Goal: Task Accomplishment & Management: Complete application form

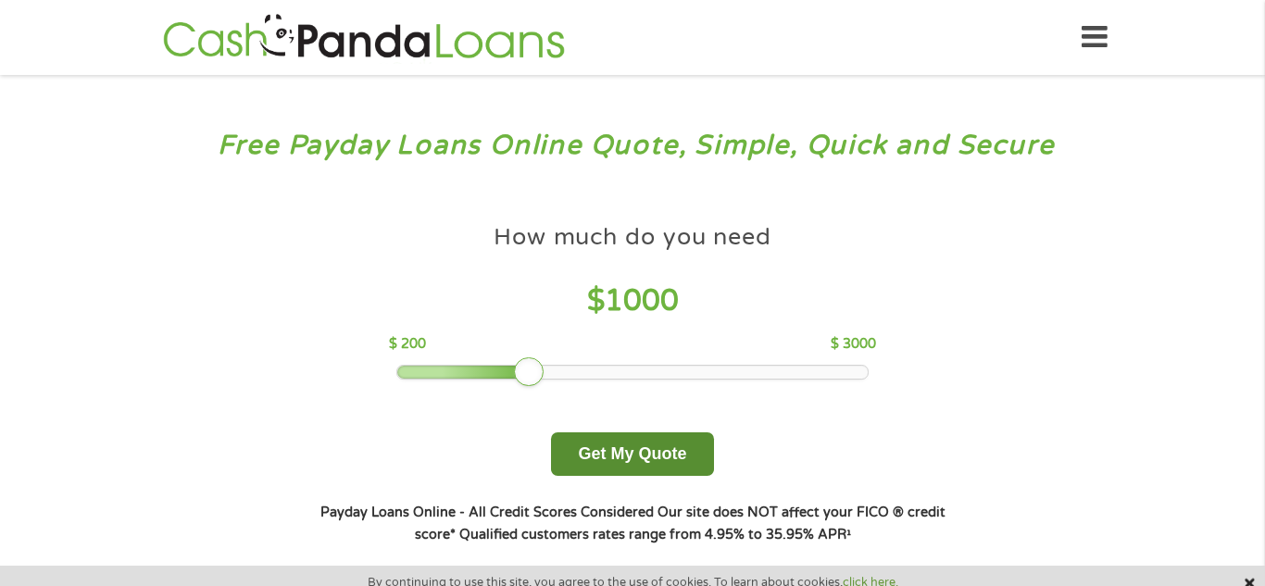
click at [612, 450] on button "Get My Quote" at bounding box center [632, 455] width 162 height 44
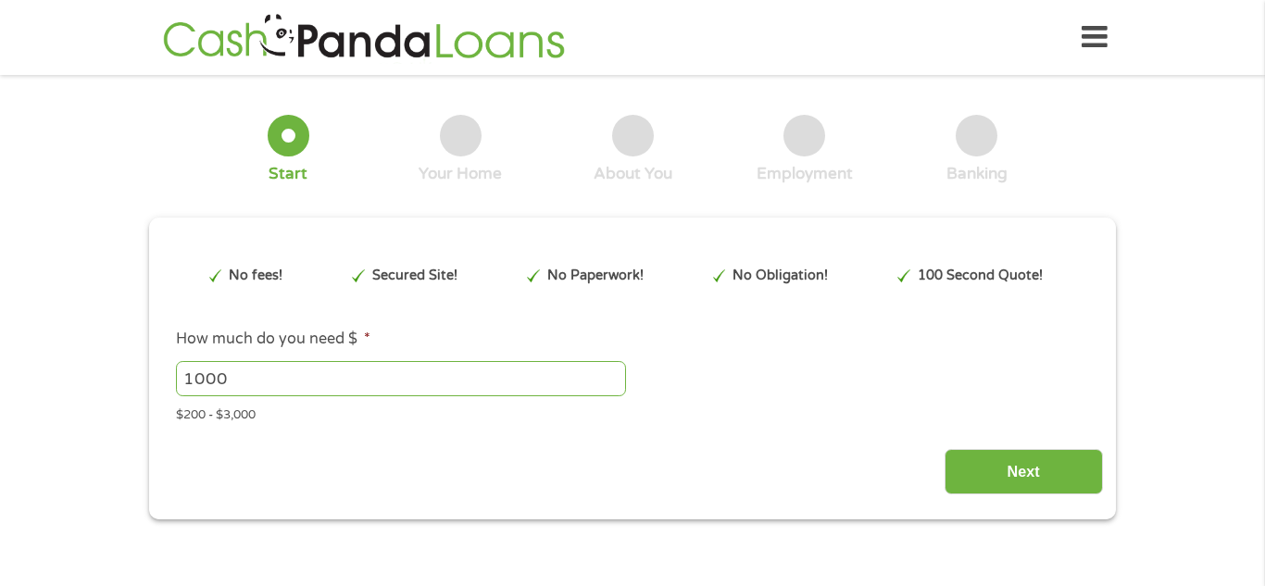
type input "Cj0KCQjwqqDFBhDhARIsAIHTlktHmHaLV_S7EdG1ICDAzJPmuAjQ7w76PGoZAiLixU40bQ89fK_TMqI…"
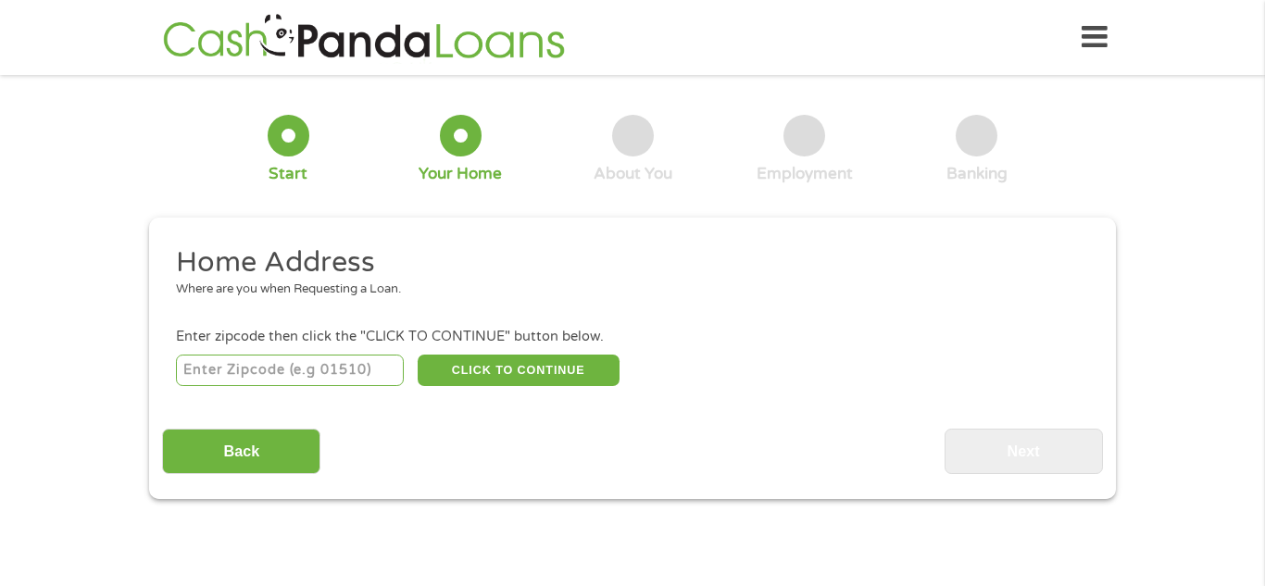
click at [304, 375] on input "number" at bounding box center [290, 370] width 229 height 31
type input "67202"
click at [509, 366] on button "CLICK TO CONTINUE" at bounding box center [519, 370] width 202 height 31
type input "67202"
type input "Wichita"
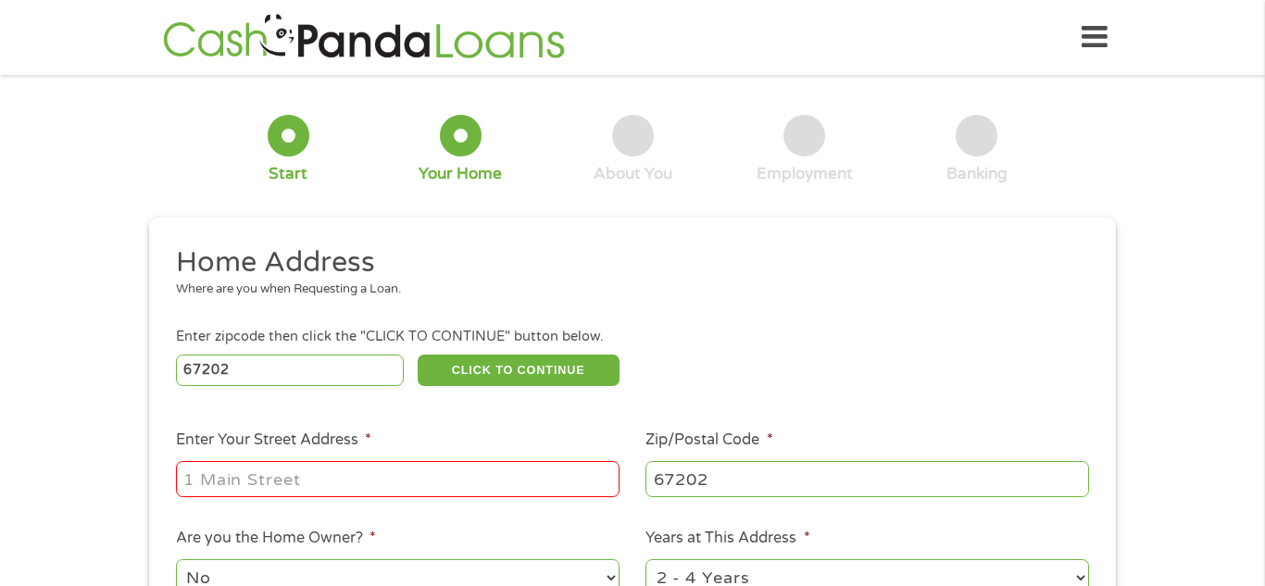
click at [282, 482] on input "Enter Your Street Address *" at bounding box center [398, 478] width 444 height 35
type input "355 N Rock Island St"
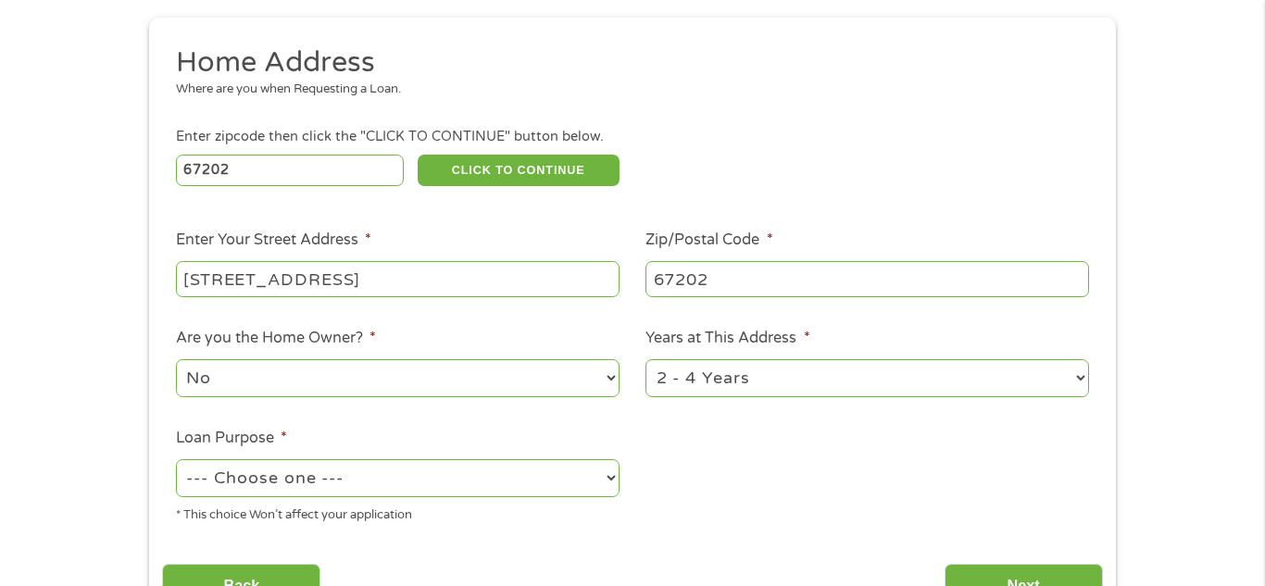
scroll to position [203, 0]
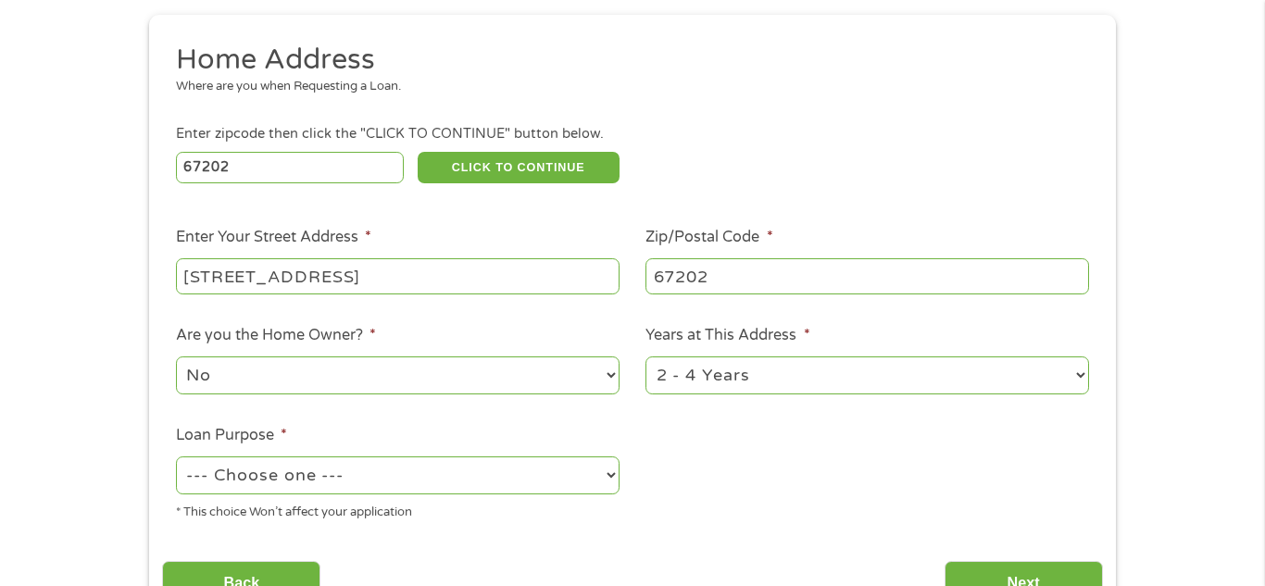
click at [705, 367] on select "1 Year or less 1 - 2 Years 2 - 4 Years Over 4 Years" at bounding box center [868, 376] width 444 height 38
select select "12months"
click at [646, 358] on select "1 Year or less 1 - 2 Years 2 - 4 Years Over 4 Years" at bounding box center [868, 376] width 444 height 38
click at [327, 489] on select "--- Choose one --- Pay Bills Debt Consolidation Home Improvement Major Purchase…" at bounding box center [398, 476] width 444 height 38
select select "other"
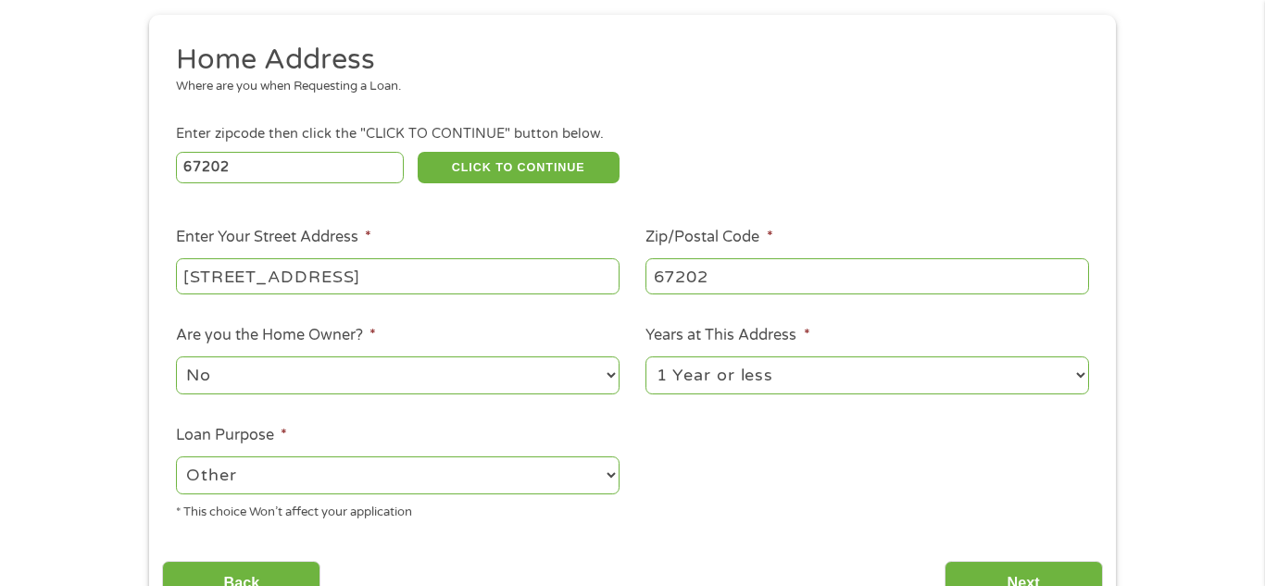
click at [176, 458] on select "--- Choose one --- Pay Bills Debt Consolidation Home Improvement Major Purchase…" at bounding box center [398, 476] width 444 height 38
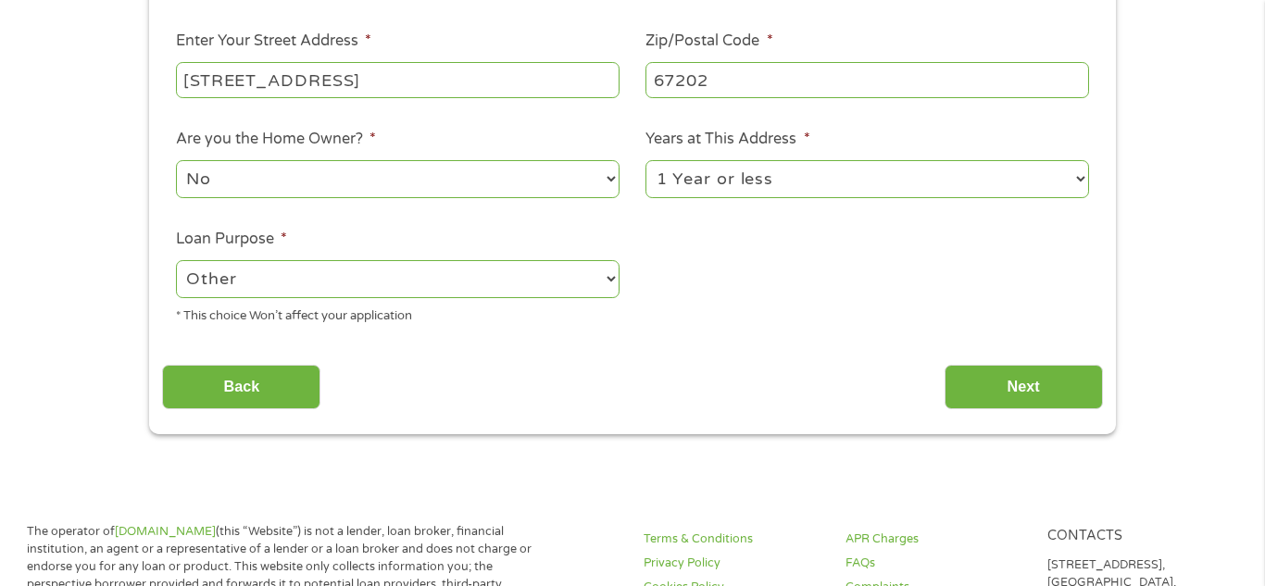
scroll to position [404, 0]
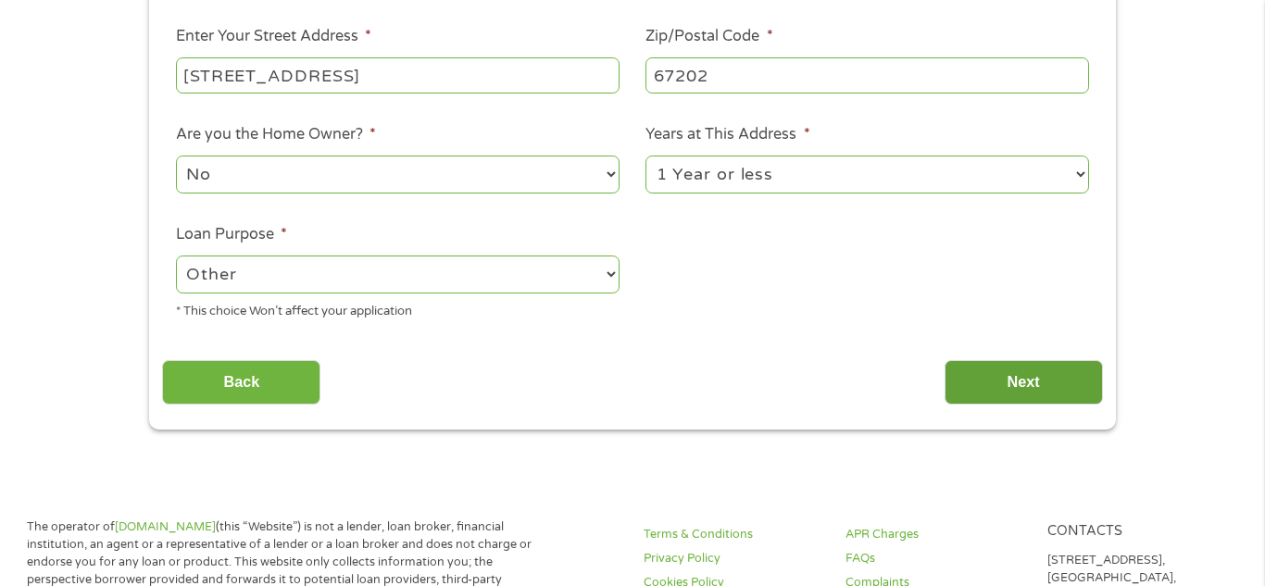
click at [985, 375] on input "Next" at bounding box center [1024, 382] width 158 height 45
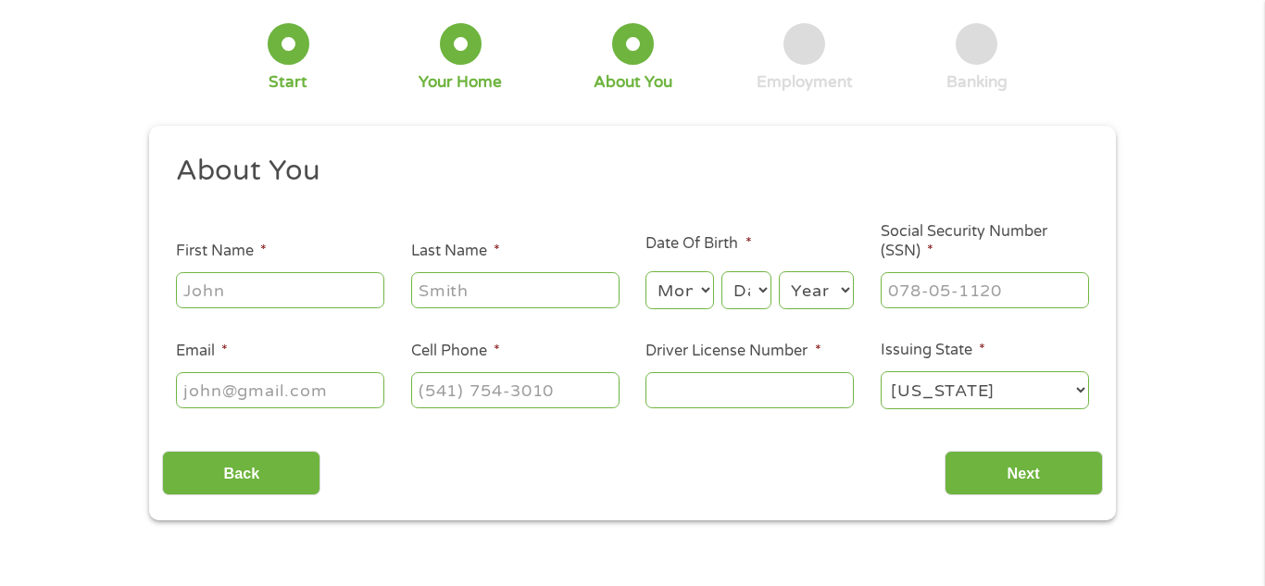
scroll to position [0, 0]
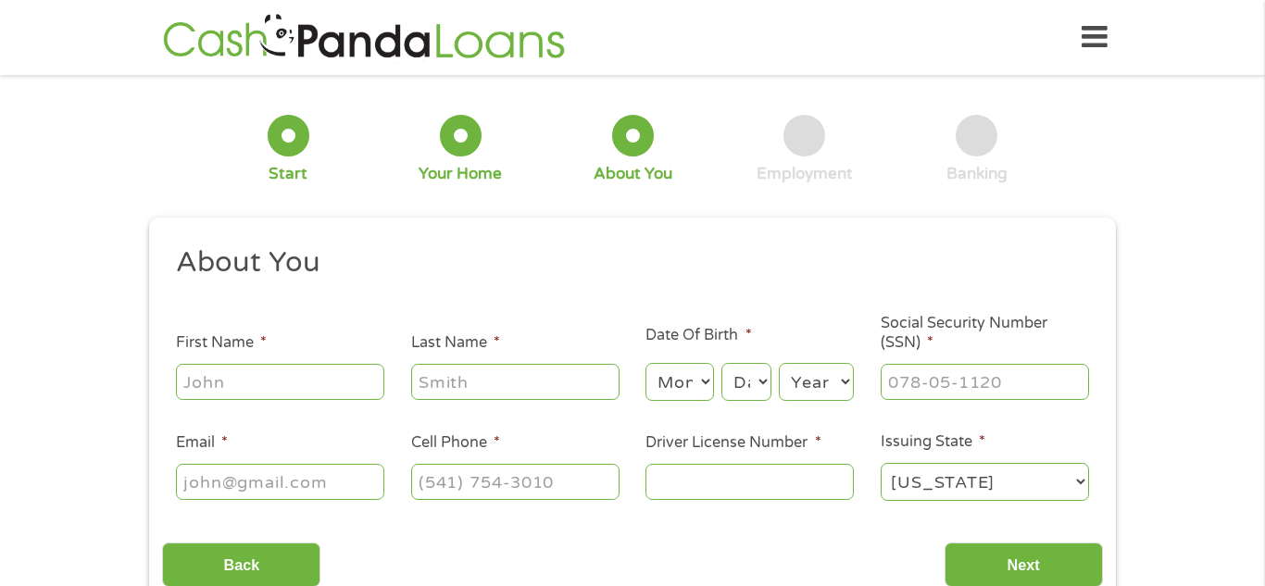
click at [354, 373] on input "First Name *" at bounding box center [280, 381] width 208 height 35
type input "ASHLEIGH"
type input "LE"
type input "leighle87@gmail.com"
type input "(316) 518-9613"
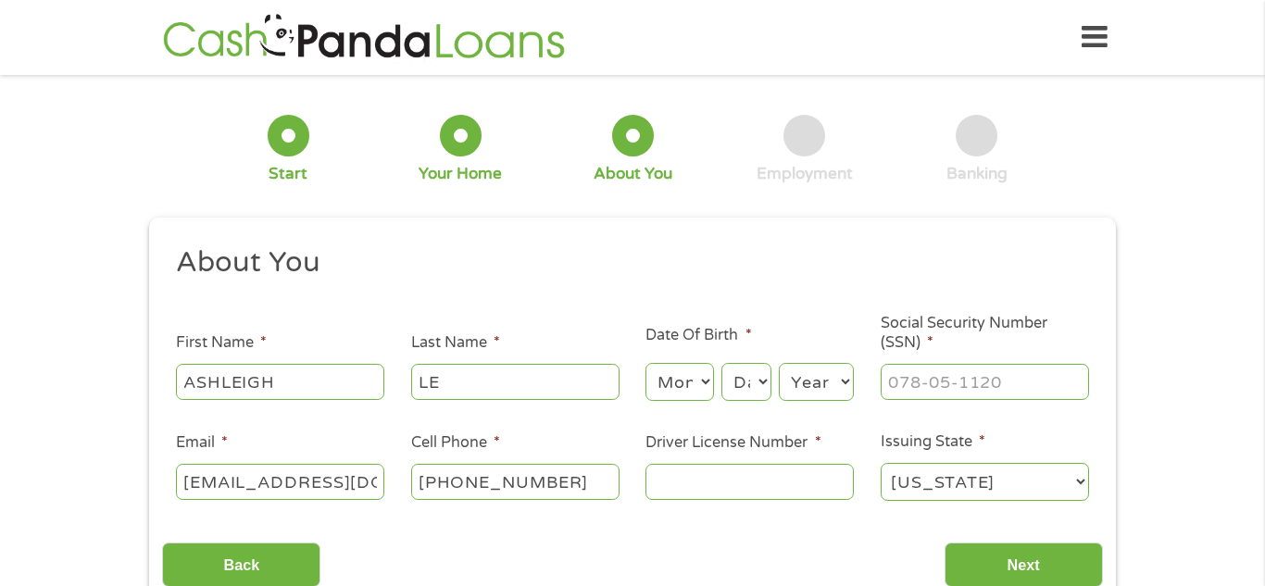
click at [688, 369] on select "Month 1 2 3 4 5 6 7 8 9 10 11 12" at bounding box center [680, 382] width 68 height 38
select select "5"
click at [646, 363] on select "Month 1 2 3 4 5 6 7 8 9 10 11 12" at bounding box center [680, 382] width 68 height 38
click at [735, 378] on select "Day 1 2 3 4 5 6 7 8 9 10 11 12 13 14 15 16 17 18 19 20 21 22 23 24 25 26 27 28 …" at bounding box center [747, 382] width 50 height 38
select select "24"
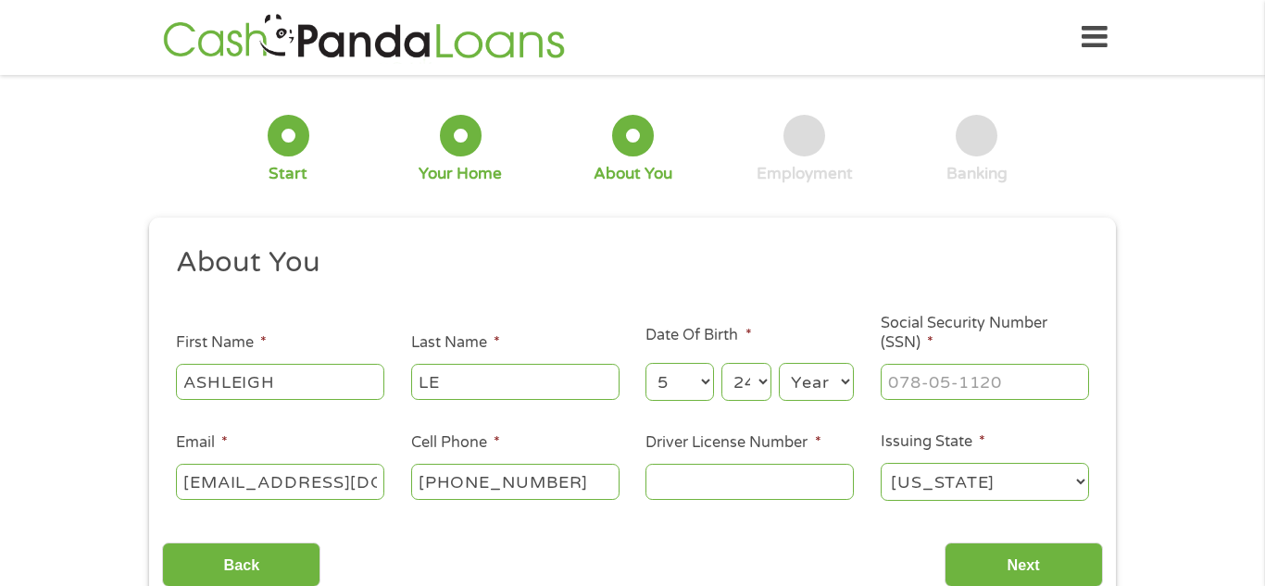
click at [722, 363] on select "Day 1 2 3 4 5 6 7 8 9 10 11 12 13 14 15 16 17 18 19 20 21 22 23 24 25 26 27 28 …" at bounding box center [747, 382] width 50 height 38
click at [823, 382] on select "Year 2007 2006 2005 2004 2003 2002 2001 2000 1999 1998 1997 1996 1995 1994 1993…" at bounding box center [816, 382] width 75 height 38
select select "1987"
click at [779, 363] on select "Year 2007 2006 2005 2004 2003 2002 2001 2000 1999 1998 1997 1996 1995 1994 1993…" at bounding box center [816, 382] width 75 height 38
click at [915, 378] on input "___-__-____" at bounding box center [985, 381] width 208 height 35
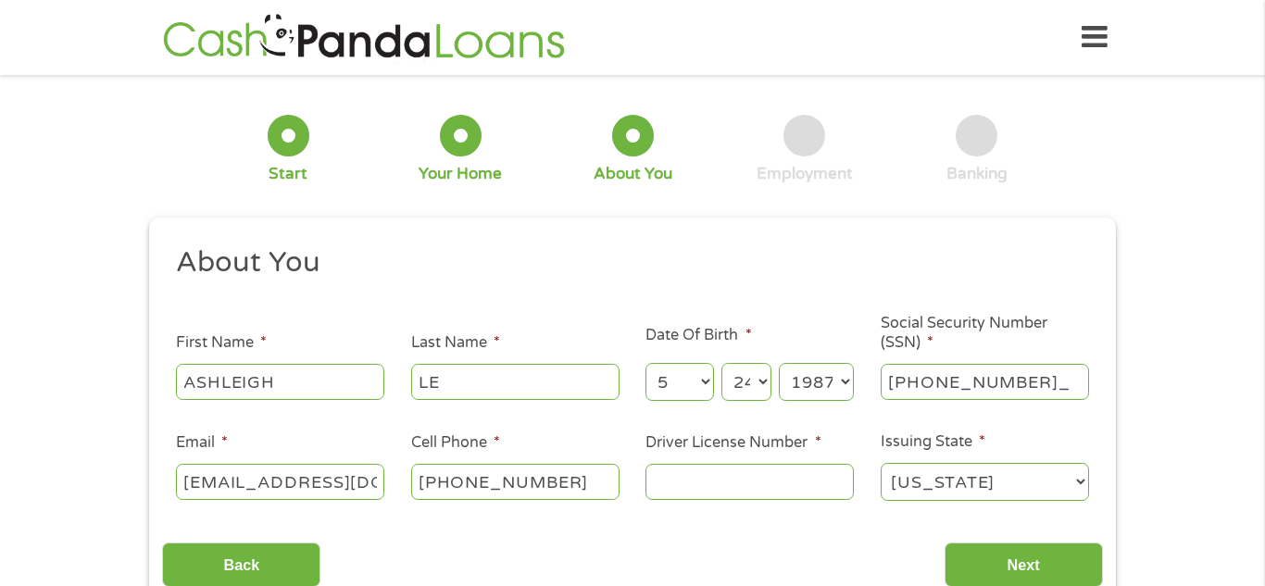
type input "513-92-9240"
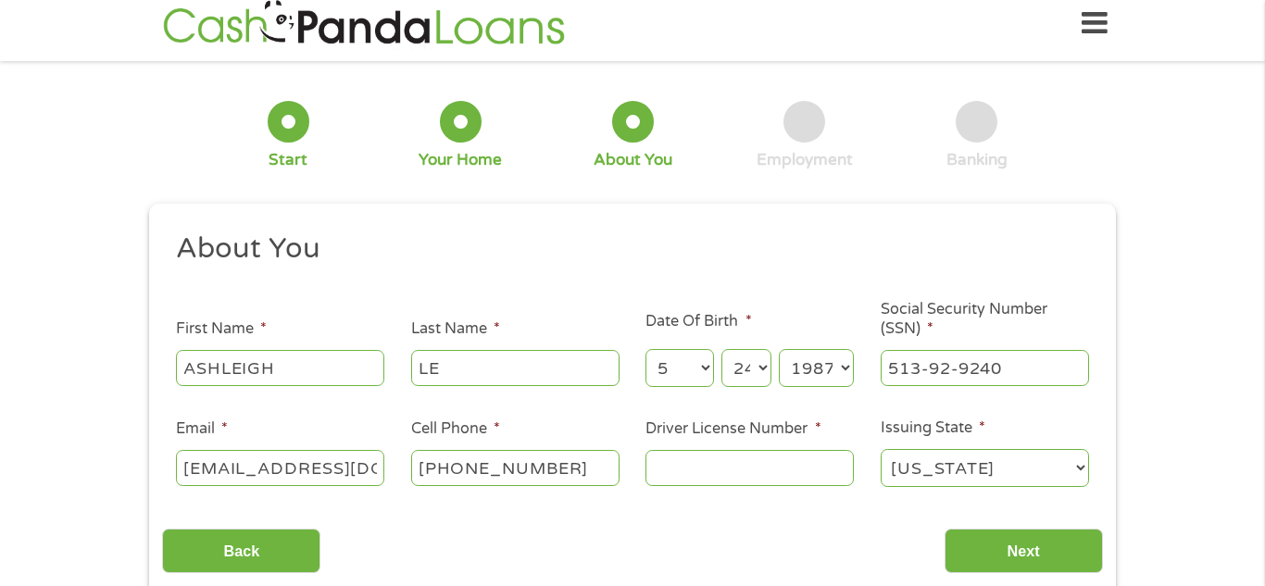
click at [757, 465] on input "Driver License Number *" at bounding box center [750, 467] width 208 height 35
type input "k01655779"
click at [987, 559] on input "Next" at bounding box center [1024, 551] width 158 height 45
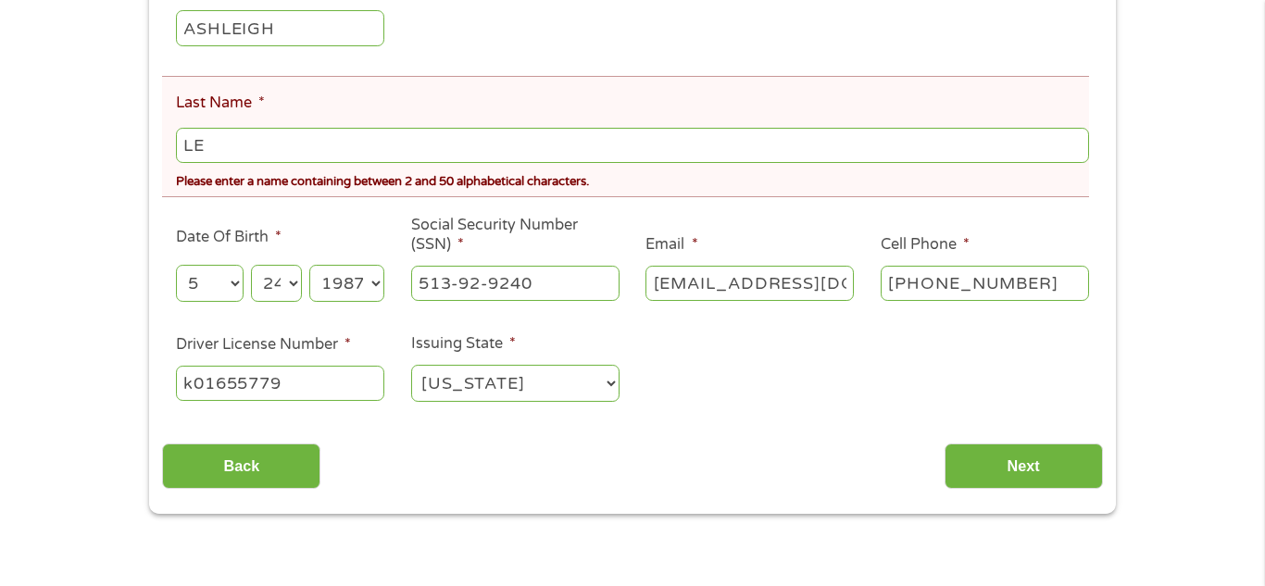
scroll to position [409, 0]
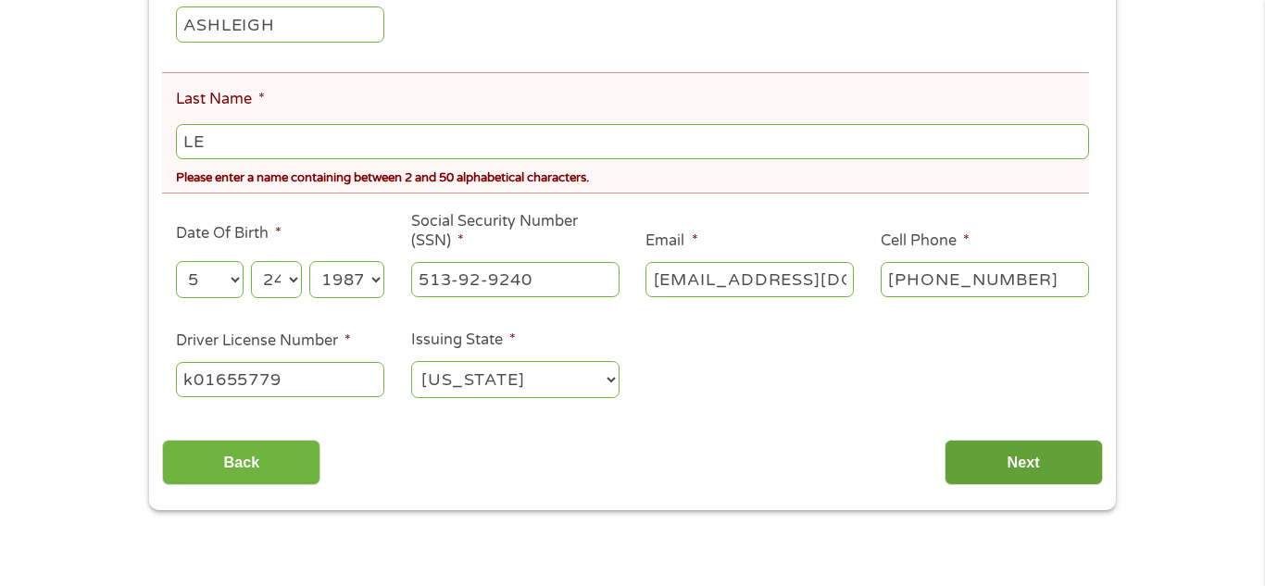
click at [969, 451] on input "Next" at bounding box center [1024, 462] width 158 height 45
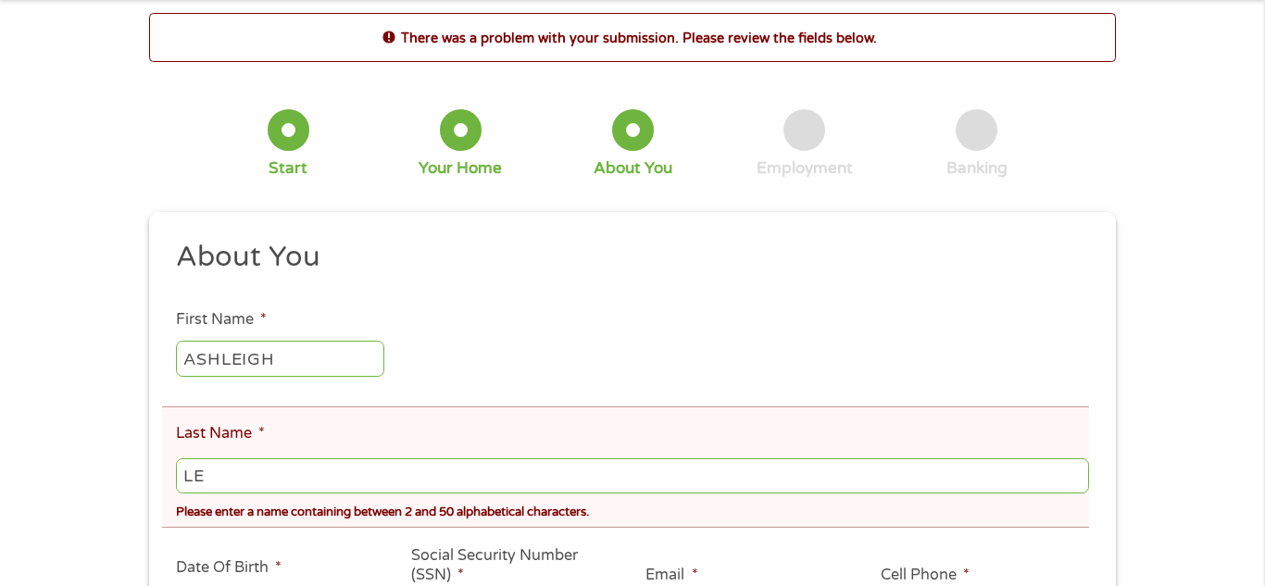
scroll to position [84, 0]
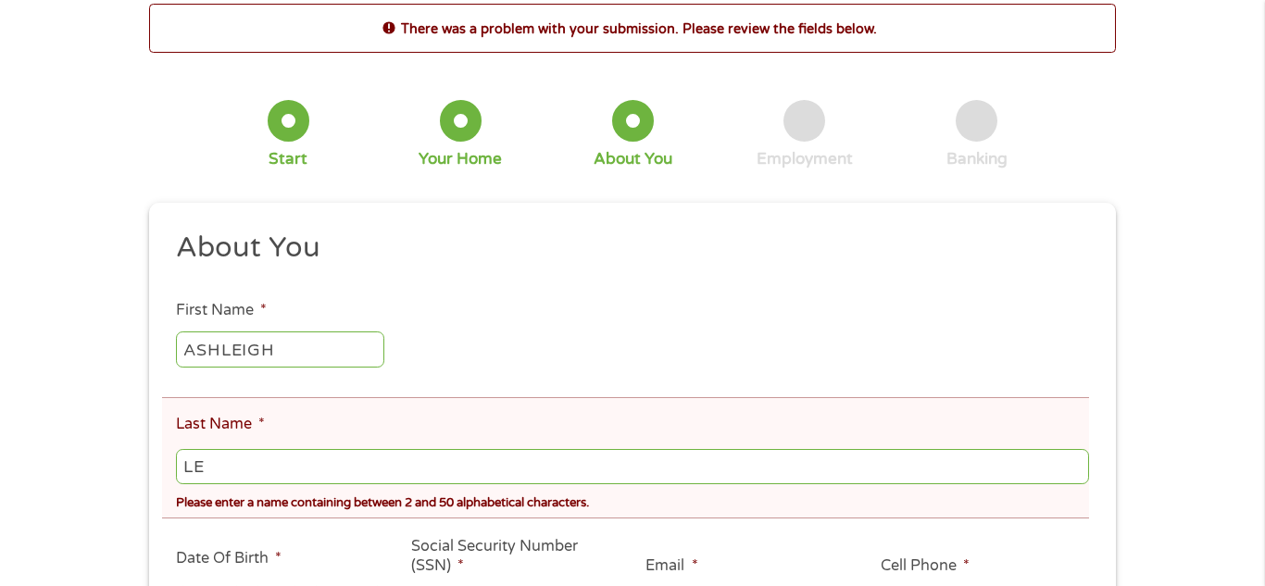
click at [250, 476] on input "LE" at bounding box center [632, 466] width 913 height 35
click at [241, 474] on input "LE" at bounding box center [632, 466] width 913 height 35
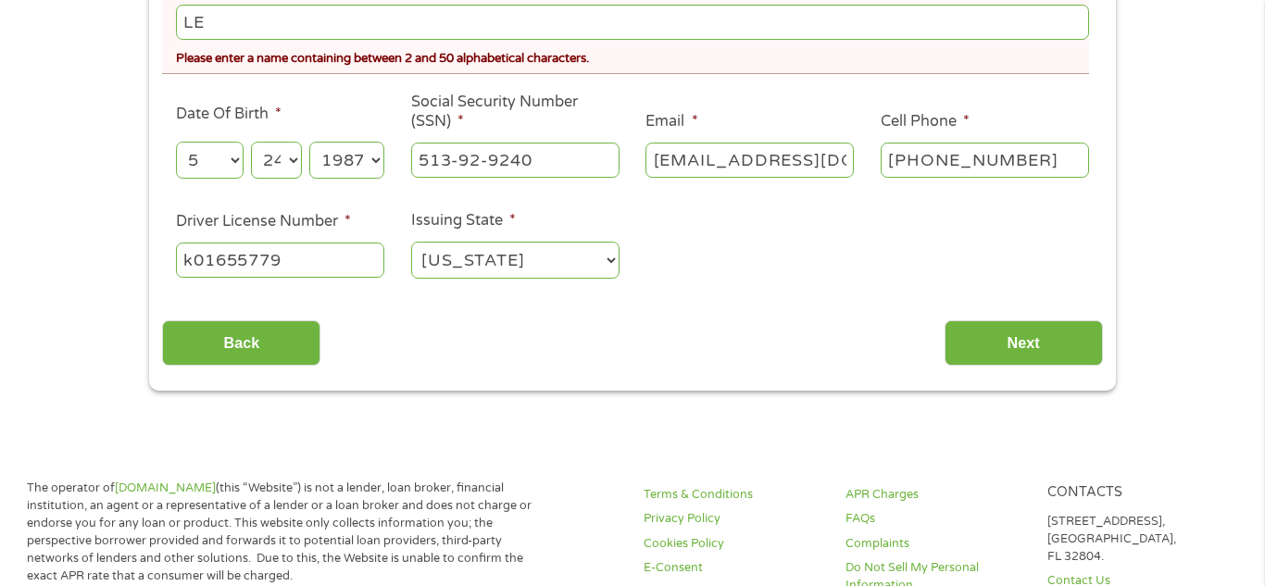
scroll to position [534, 0]
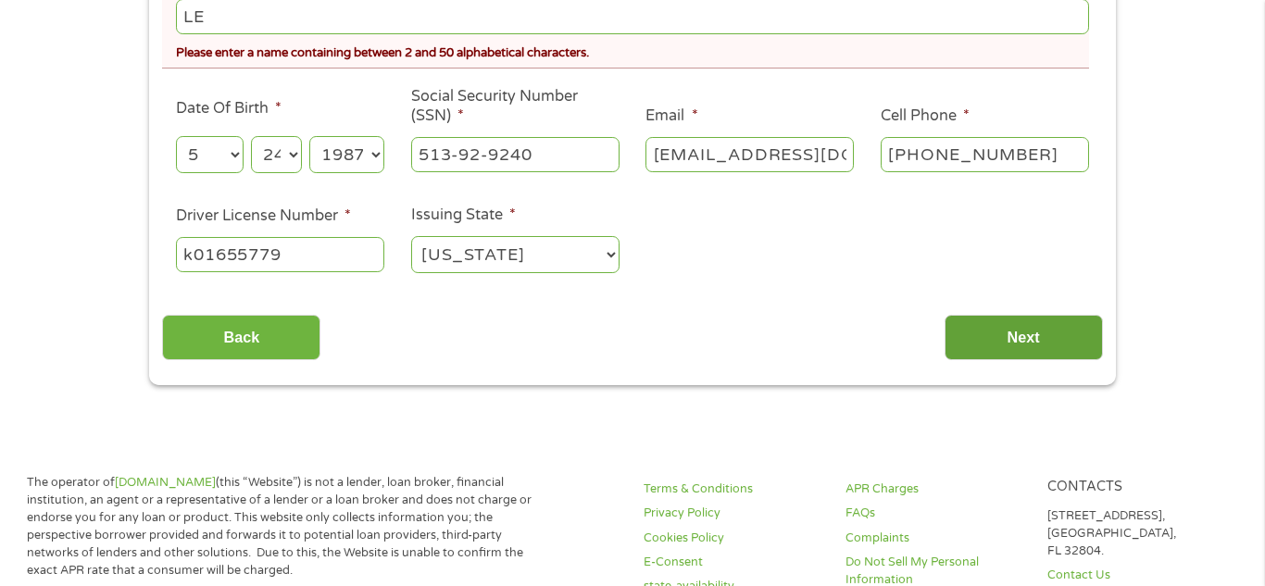
type input "LE"
click at [980, 327] on input "Next" at bounding box center [1024, 337] width 158 height 45
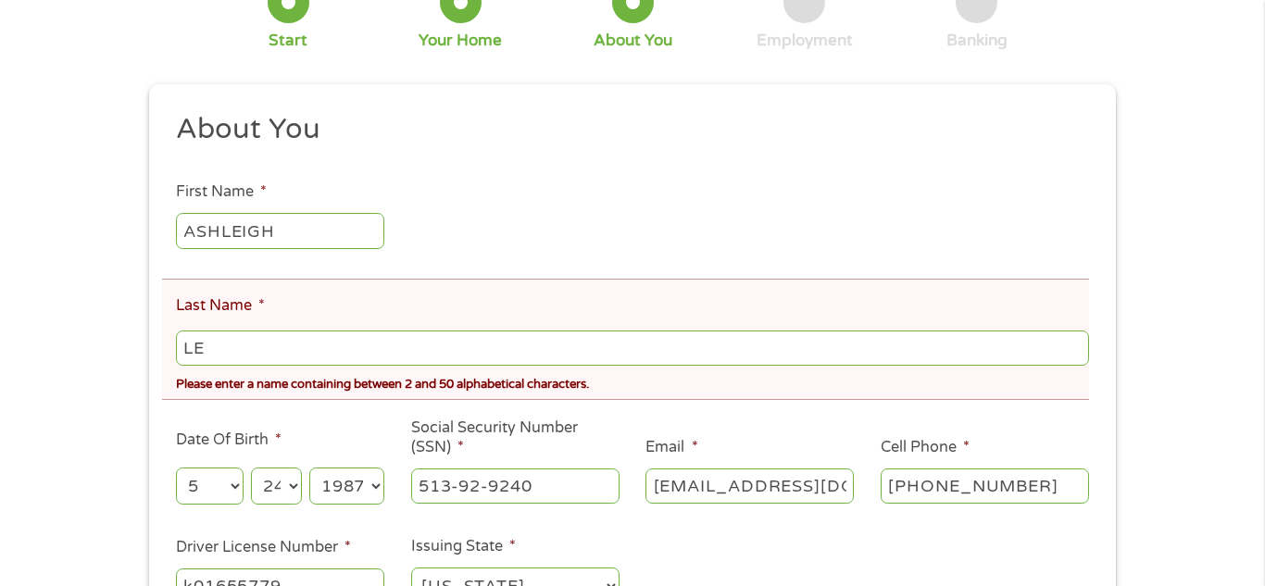
scroll to position [212, 0]
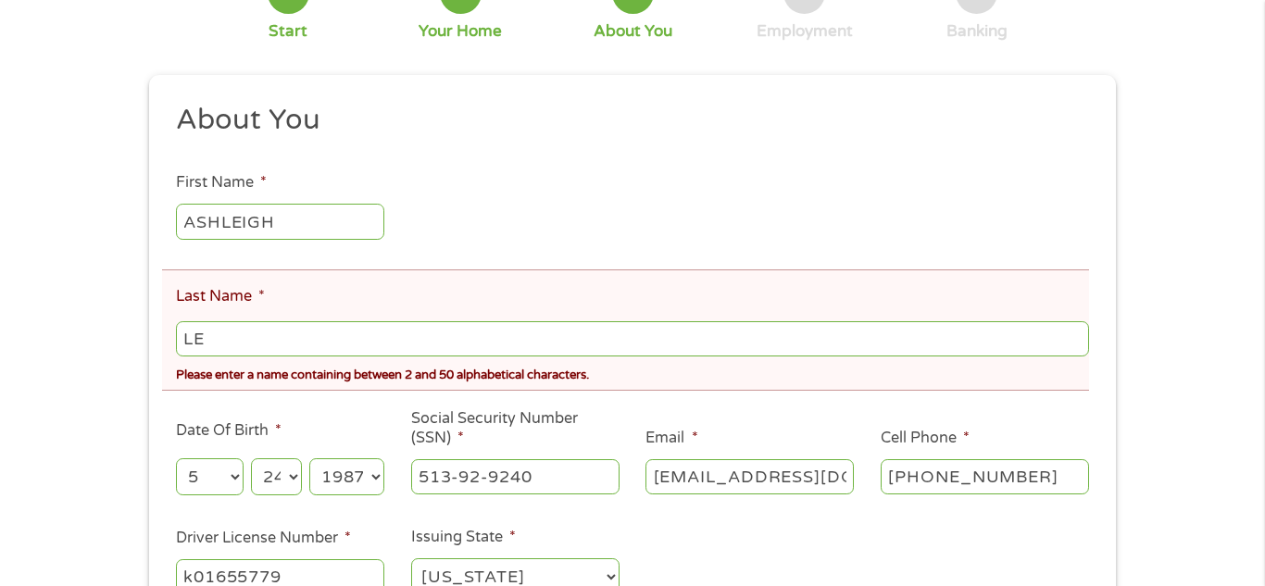
click at [263, 351] on input "LE" at bounding box center [632, 338] width 913 height 35
type input "L"
type input "l"
type input "Le"
click at [373, 308] on li "Last Name * Le Please enter a name containing between 2 and 50 alphabetical cha…" at bounding box center [625, 330] width 927 height 121
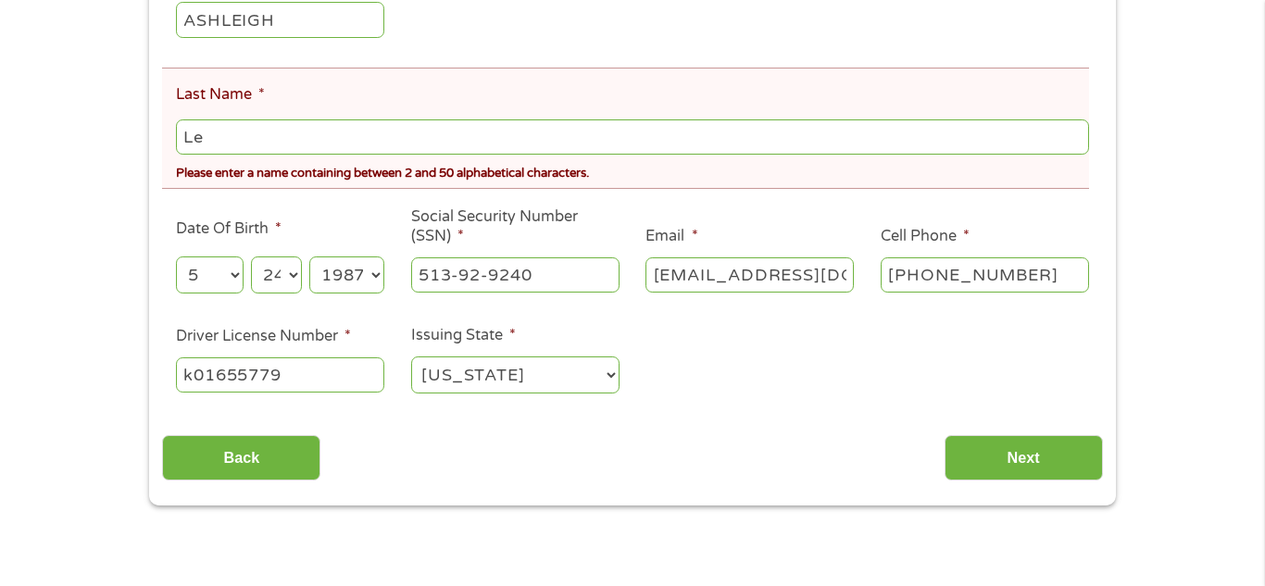
scroll to position [415, 0]
click at [985, 451] on input "Next" at bounding box center [1024, 456] width 158 height 45
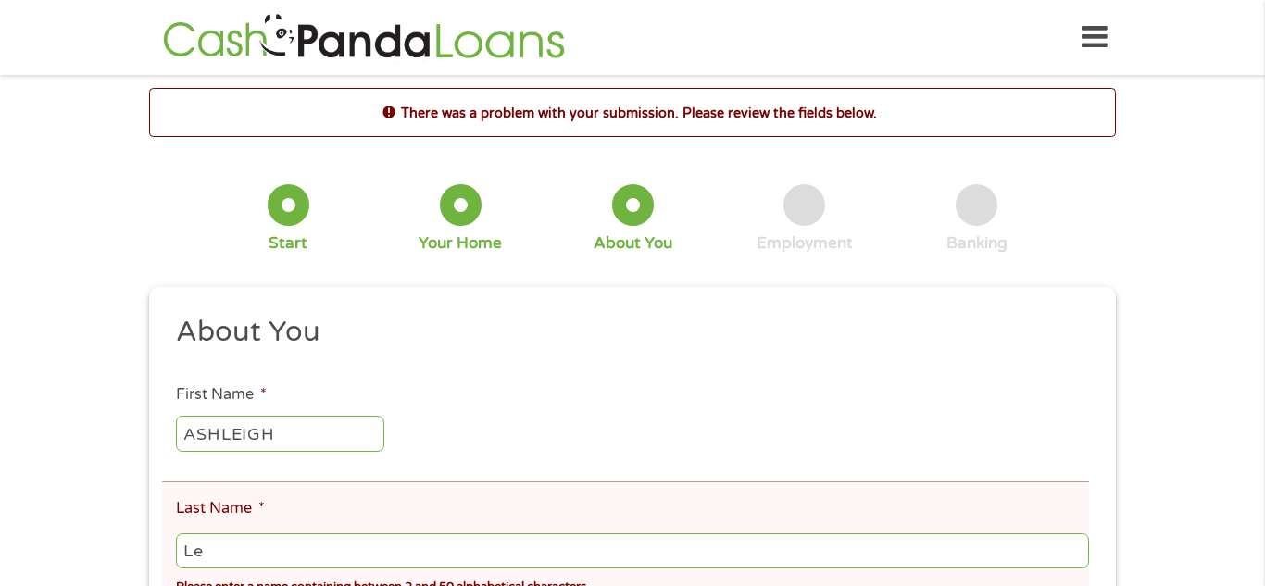
scroll to position [7, 7]
click at [272, 562] on input "Le" at bounding box center [632, 551] width 913 height 35
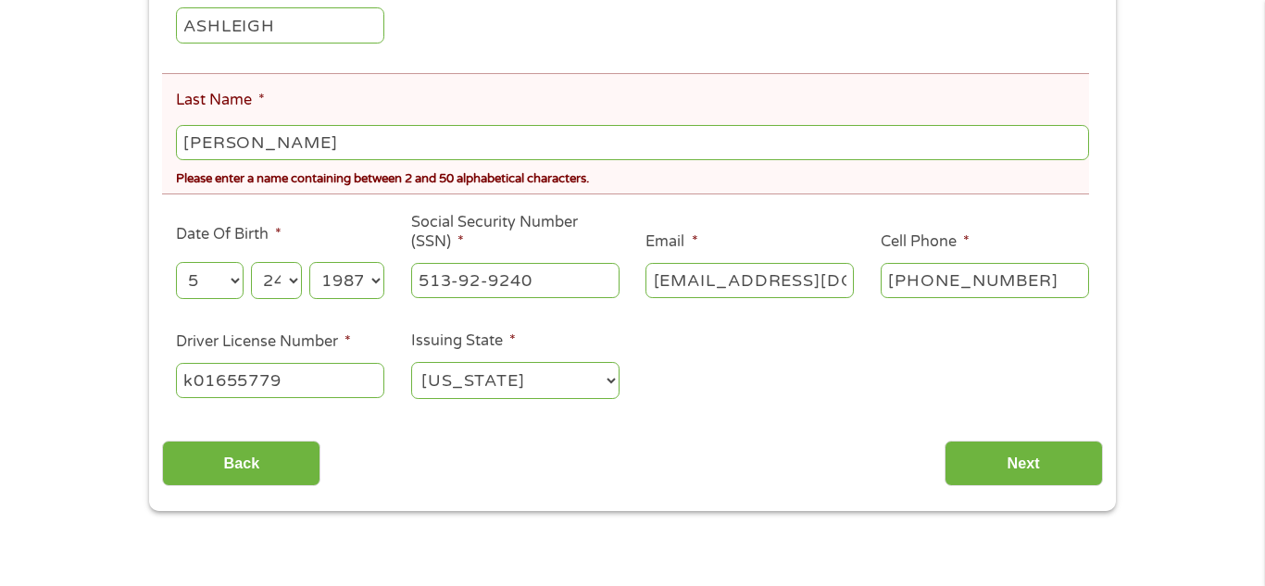
scroll to position [415, 0]
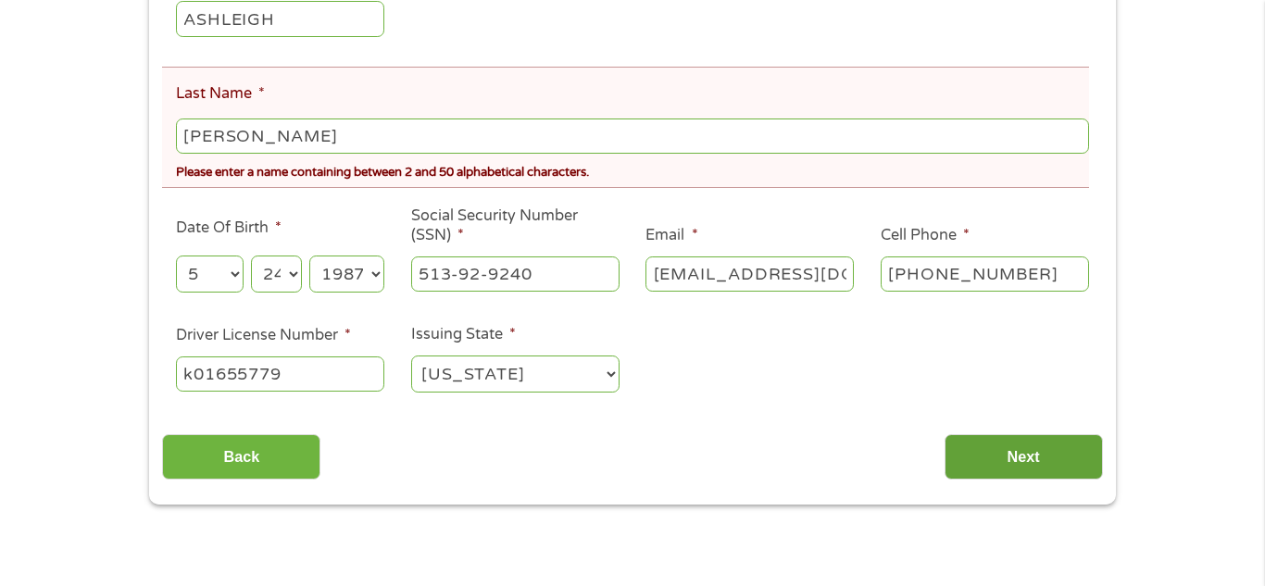
type input "Lee"
click at [1023, 454] on input "Next" at bounding box center [1024, 456] width 158 height 45
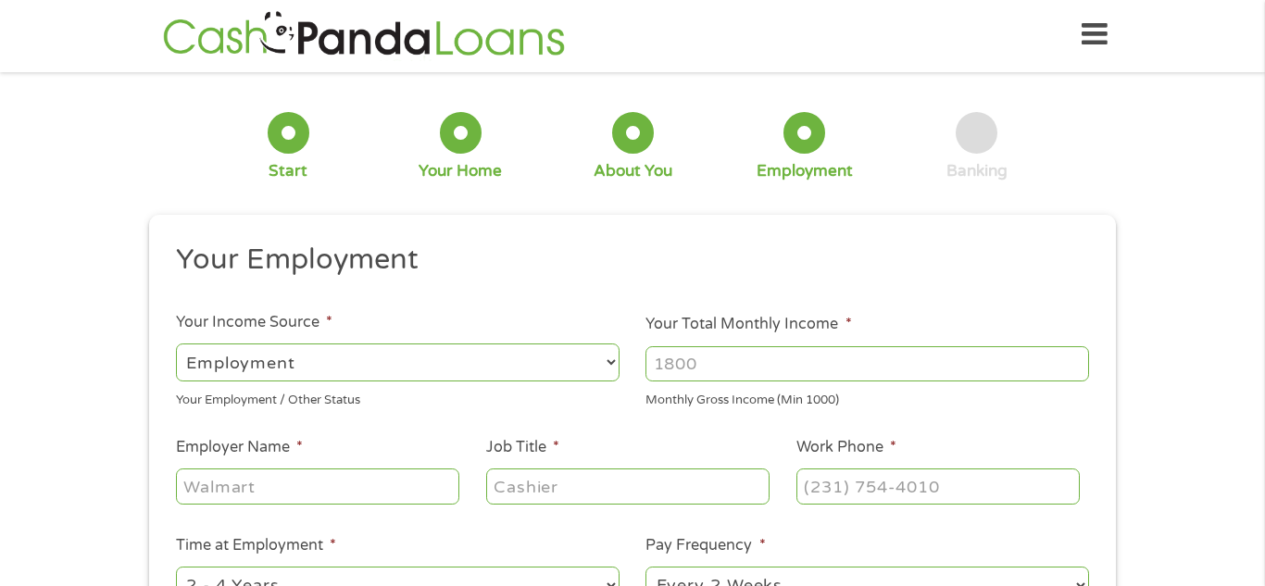
scroll to position [0, 0]
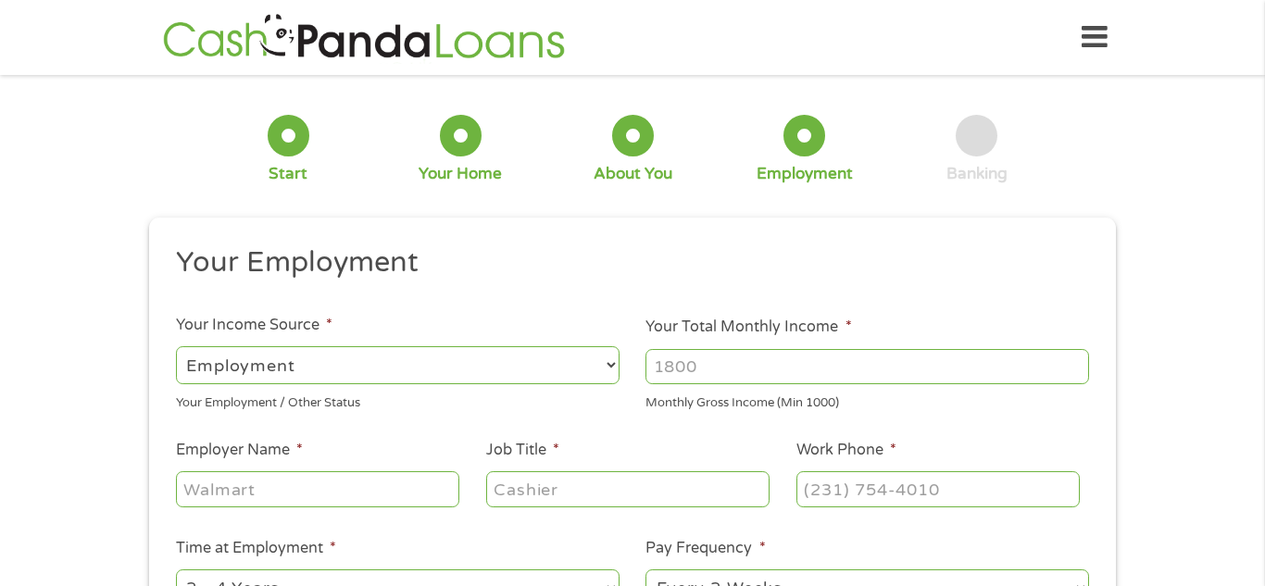
drag, startPoint x: 727, startPoint y: 363, endPoint x: 736, endPoint y: 379, distance: 18.3
click at [736, 379] on input "Your Total Monthly Income *" at bounding box center [868, 366] width 444 height 35
type input "4200"
click at [336, 488] on input "Employer Name *" at bounding box center [317, 488] width 283 height 35
type input "anc"
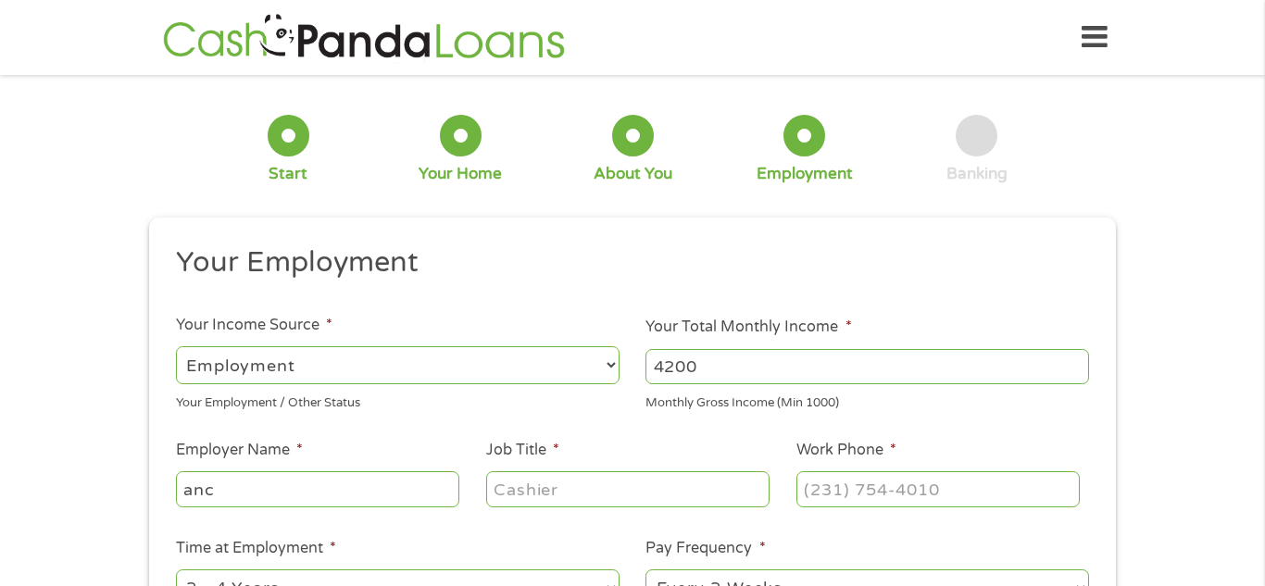
click at [522, 494] on input "Job Title *" at bounding box center [627, 488] width 283 height 35
type input "scheduler"
click at [803, 489] on input "(___) ___-____" at bounding box center [938, 488] width 283 height 35
type input "(316) 609-2621"
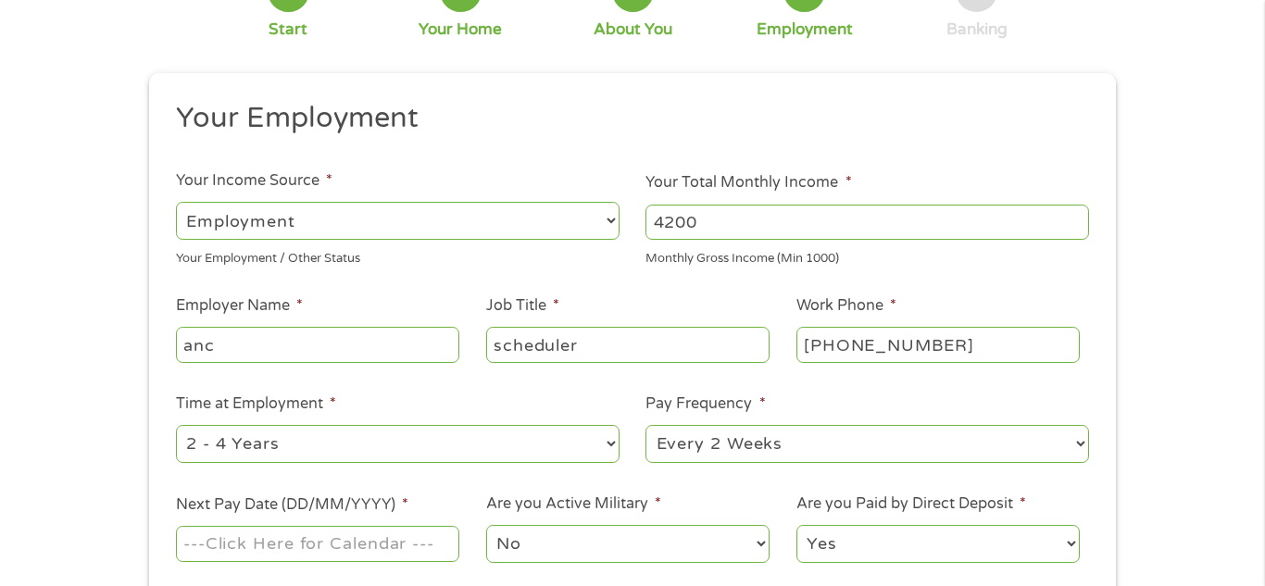
scroll to position [191, 0]
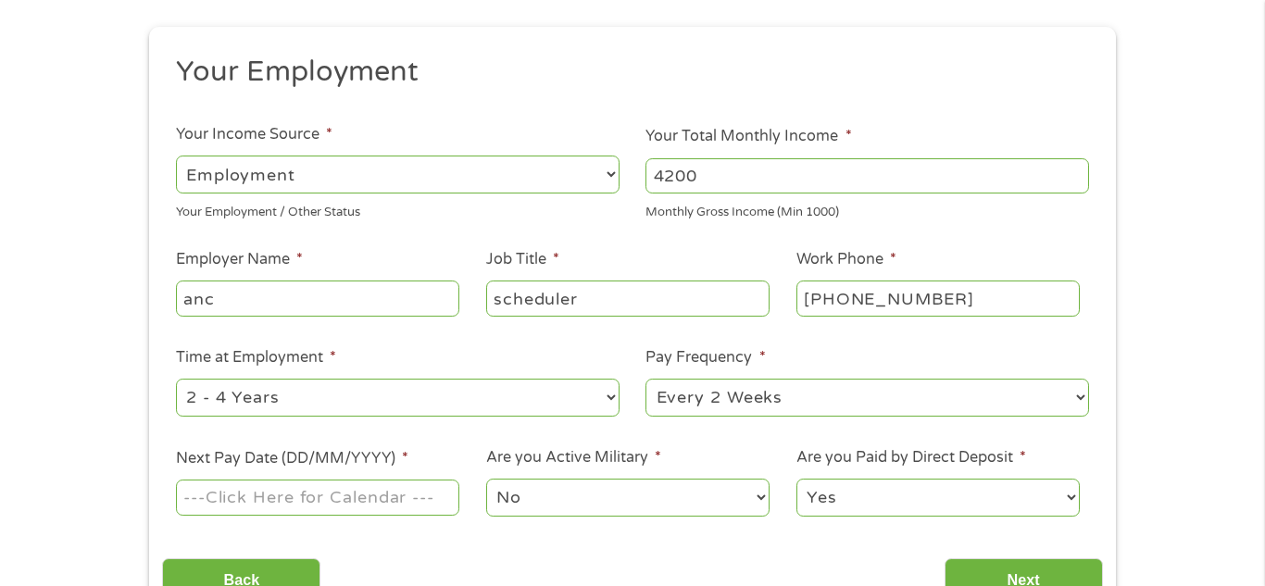
click at [580, 404] on select "--- Choose one --- 1 Year or less 1 - 2 Years 2 - 4 Years Over 4 Years" at bounding box center [398, 398] width 444 height 38
select select "60months"
click at [176, 379] on select "--- Choose one --- 1 Year or less 1 - 2 Years 2 - 4 Years Over 4 Years" at bounding box center [398, 398] width 444 height 38
click at [365, 495] on input "Next Pay Date (DD/MM/YYYY) *" at bounding box center [317, 497] width 283 height 35
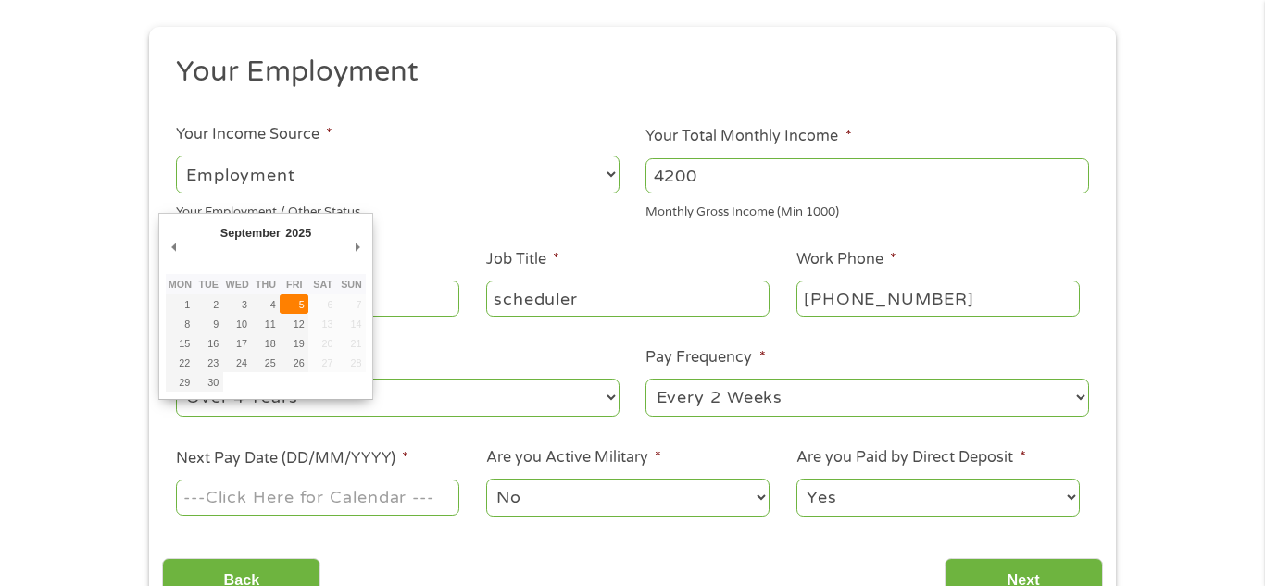
type input "05/09/2025"
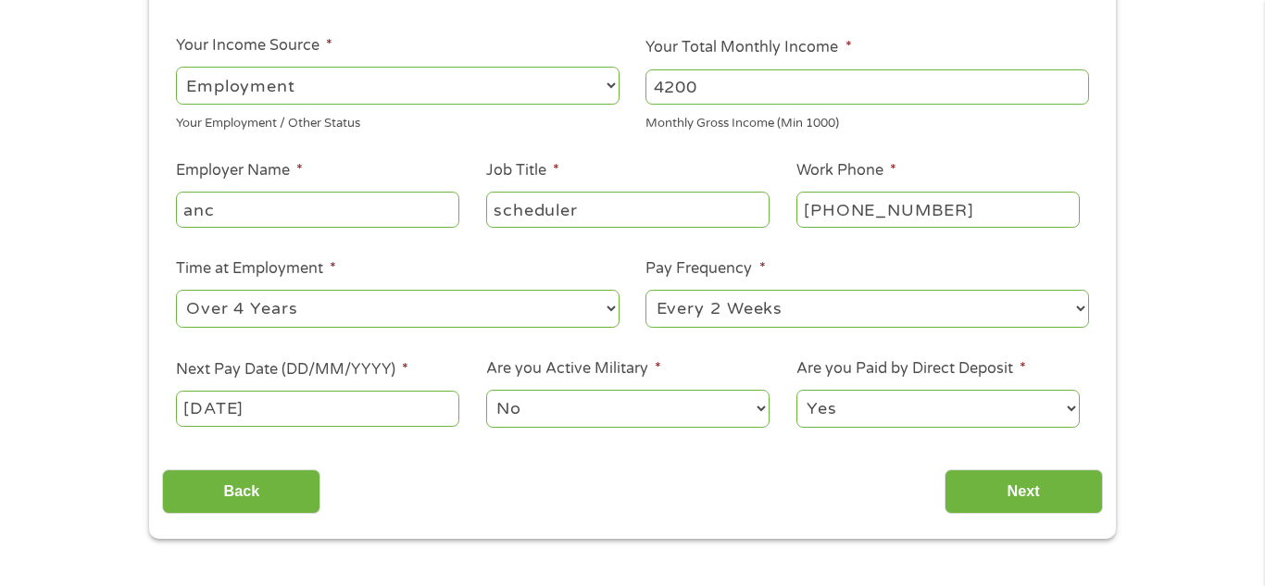
scroll to position [293, 0]
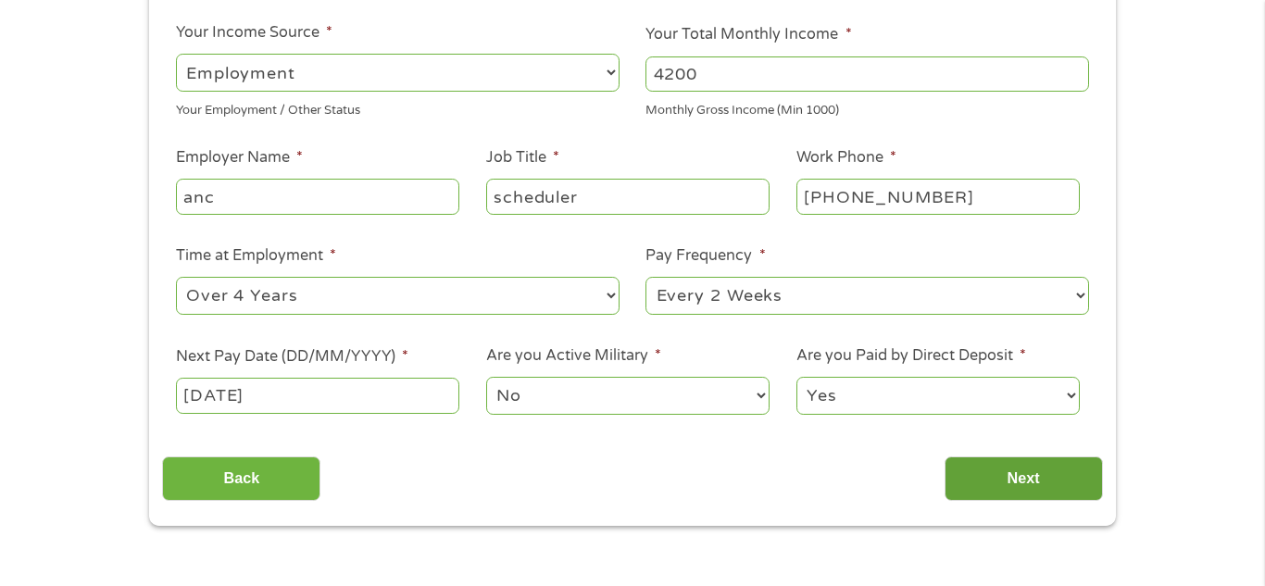
click at [1023, 480] on input "Next" at bounding box center [1024, 479] width 158 height 45
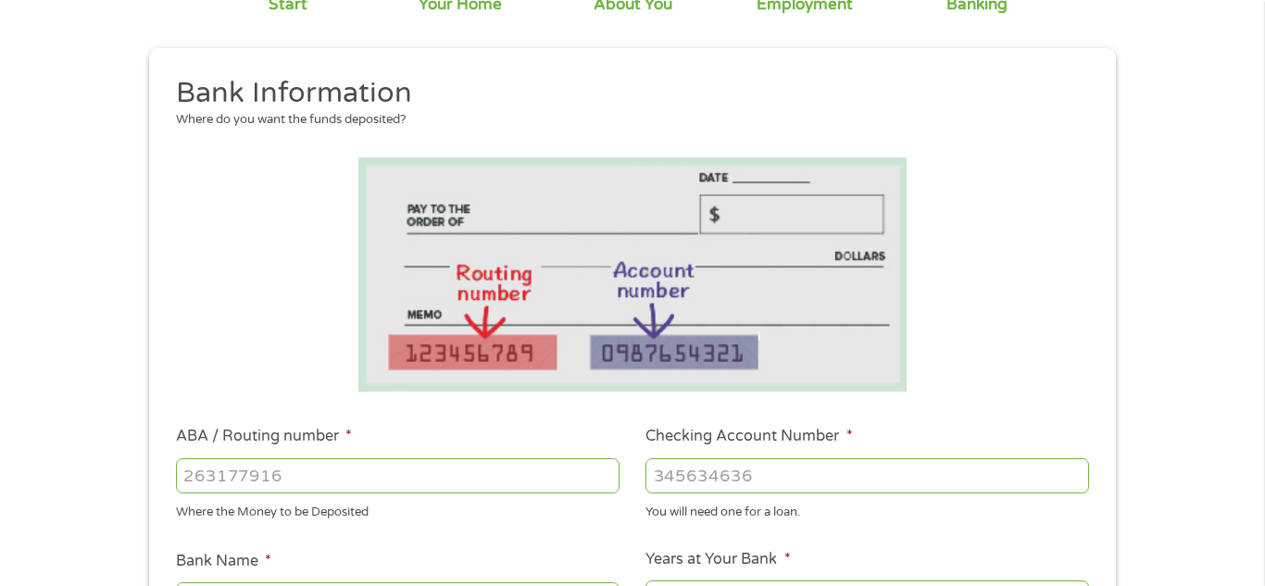
scroll to position [173, 0]
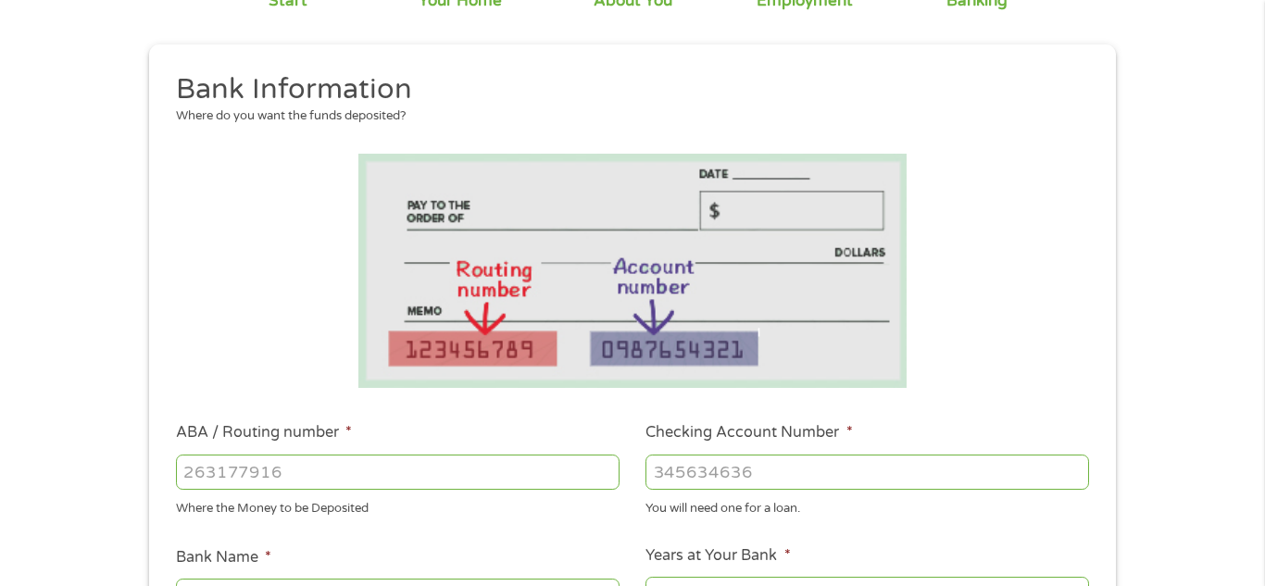
click at [571, 466] on input "ABA / Routing number *" at bounding box center [398, 472] width 444 height 35
type input "101100045"
type input "BANK OF AMERICA NA"
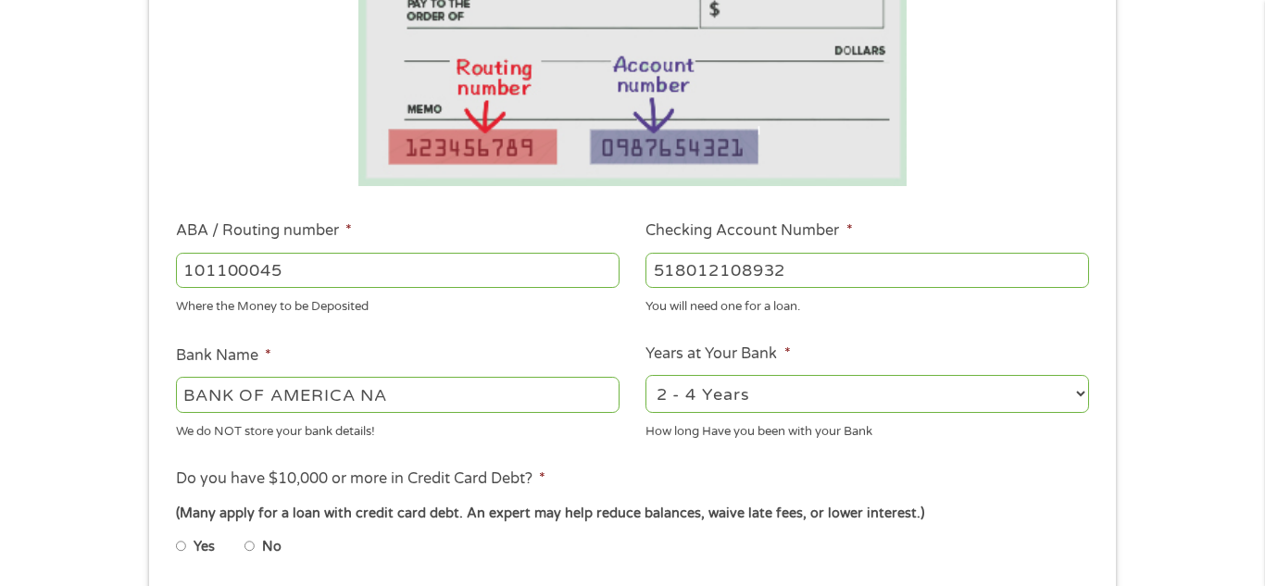
scroll to position [379, 0]
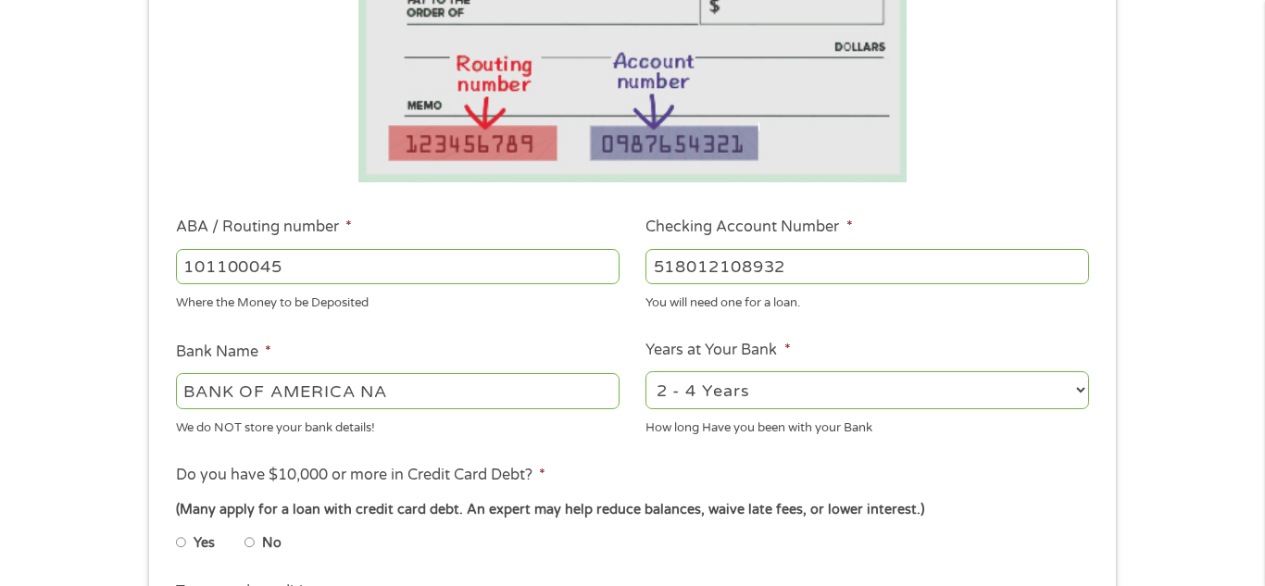
type input "518012108932"
click at [759, 401] on select "2 - 4 Years 6 - 12 Months 1 - 2 Years Over 4 Years" at bounding box center [868, 390] width 444 height 38
select select "24months"
click at [646, 371] on select "2 - 4 Years 6 - 12 Months 1 - 2 Years Over 4 Years" at bounding box center [868, 390] width 444 height 38
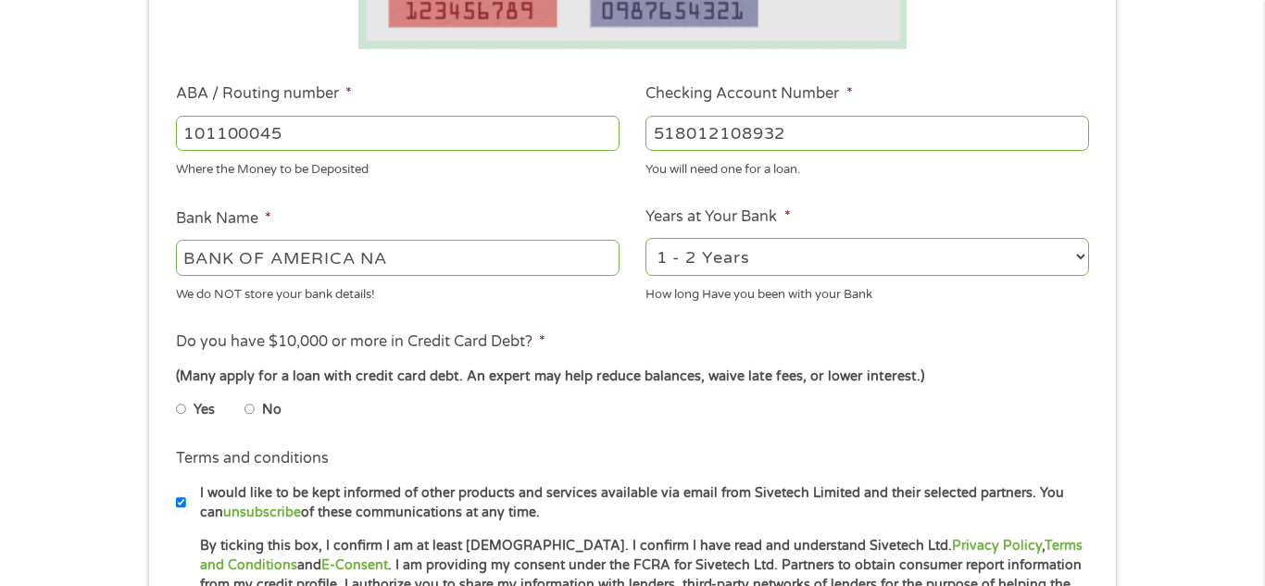
scroll to position [515, 0]
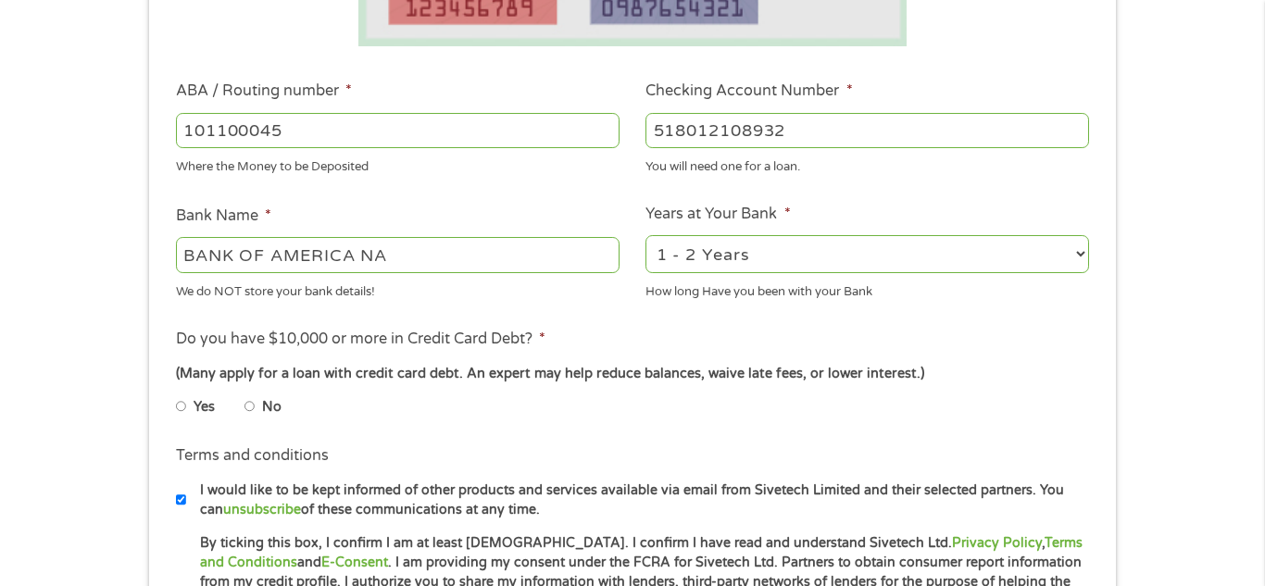
click at [260, 407] on li "No" at bounding box center [278, 407] width 67 height 36
click at [248, 407] on input "No" at bounding box center [250, 407] width 11 height 30
radio input "true"
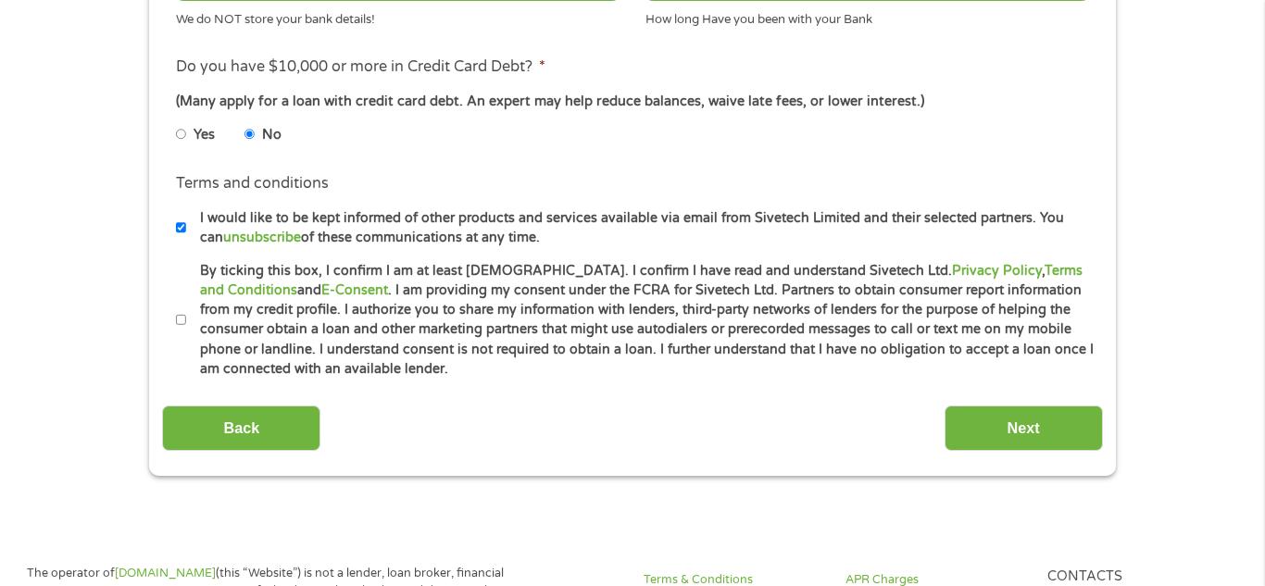
scroll to position [793, 0]
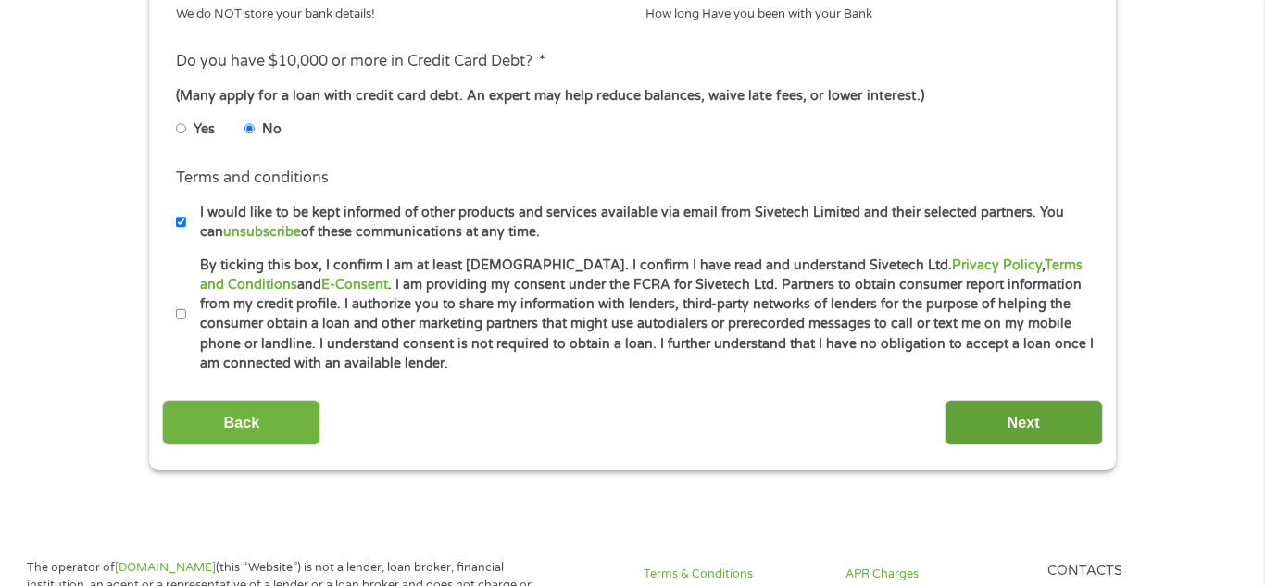
click at [976, 435] on input "Next" at bounding box center [1024, 422] width 158 height 45
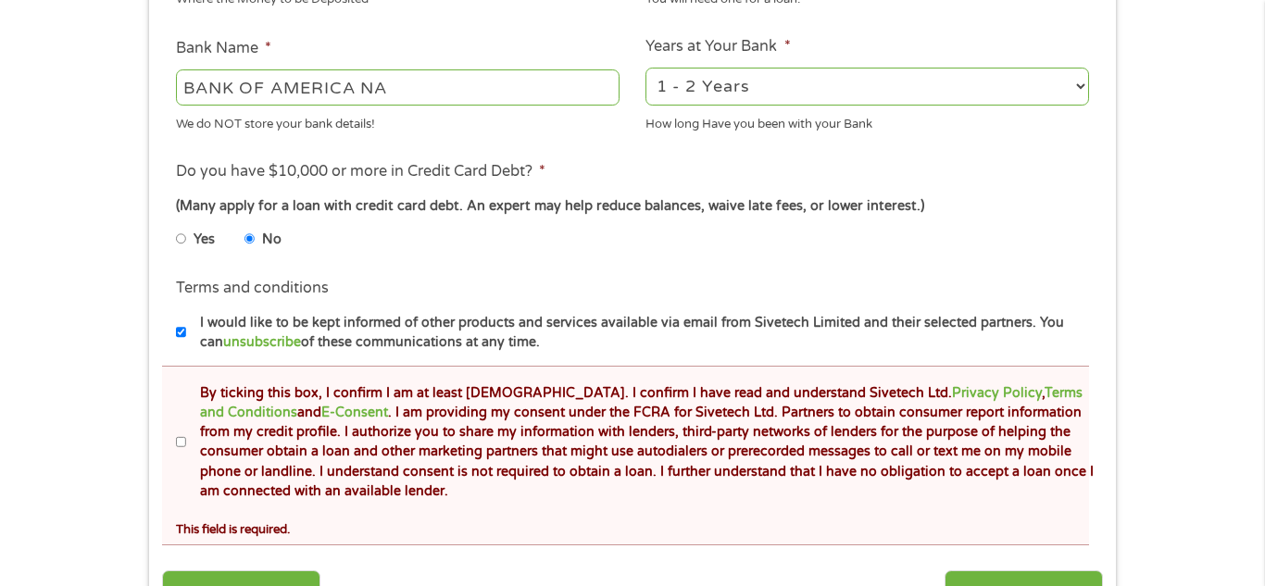
scroll to position [754, 0]
click at [182, 446] on input "By ticking this box, I confirm I am at least 18 years old. I confirm I have rea…" at bounding box center [181, 441] width 11 height 30
checkbox input "true"
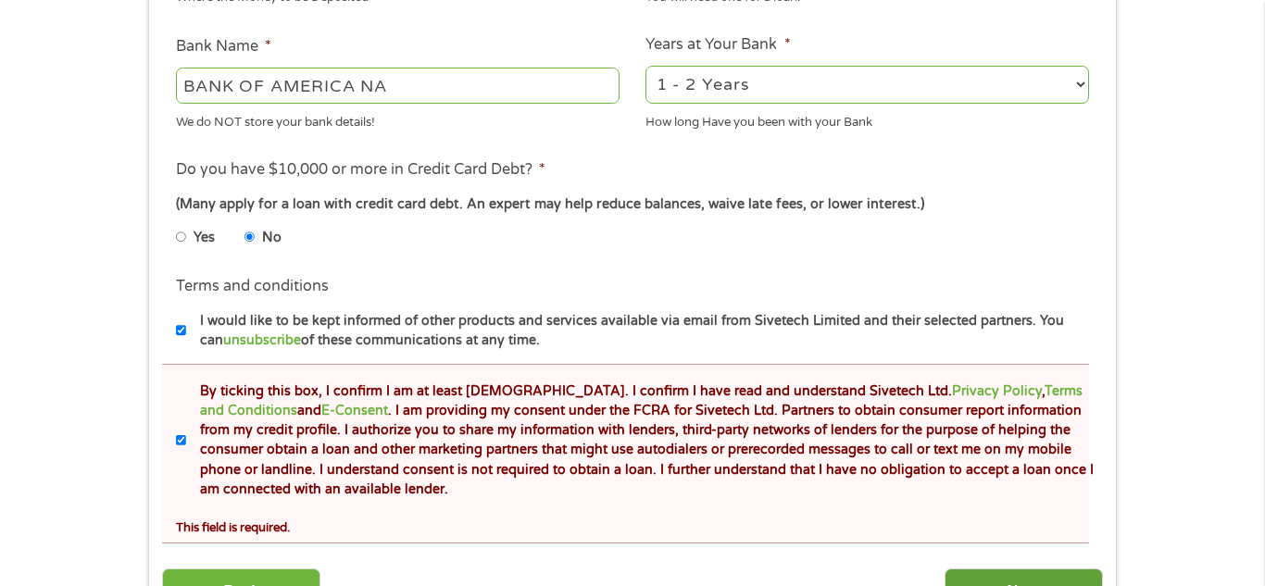
click at [1012, 581] on input "Next" at bounding box center [1024, 591] width 158 height 45
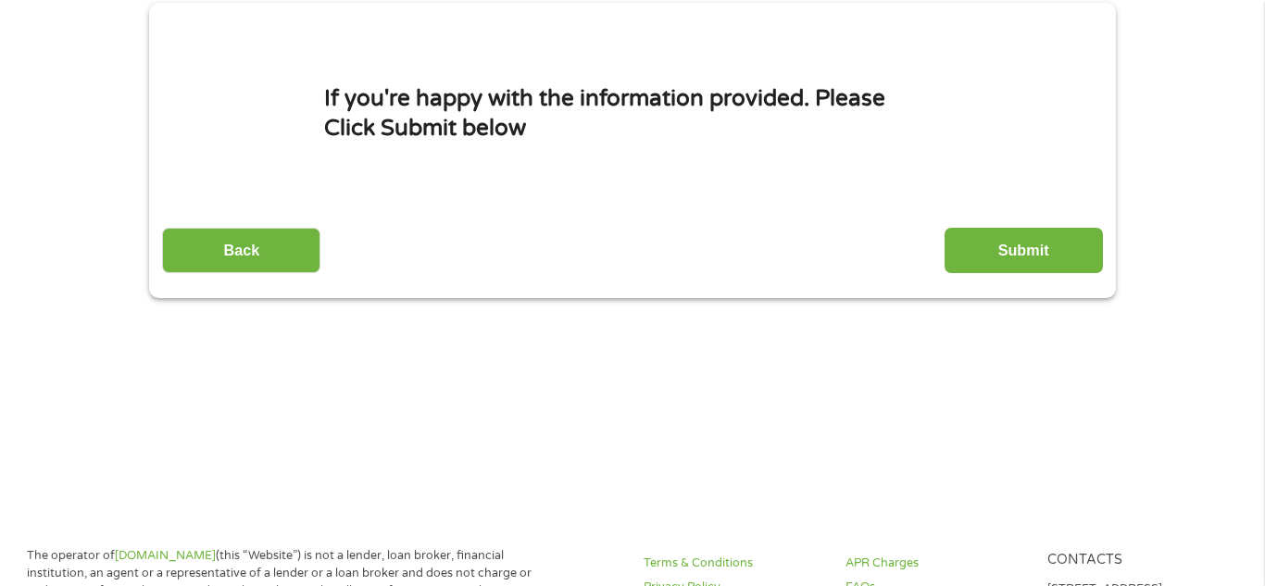
scroll to position [0, 0]
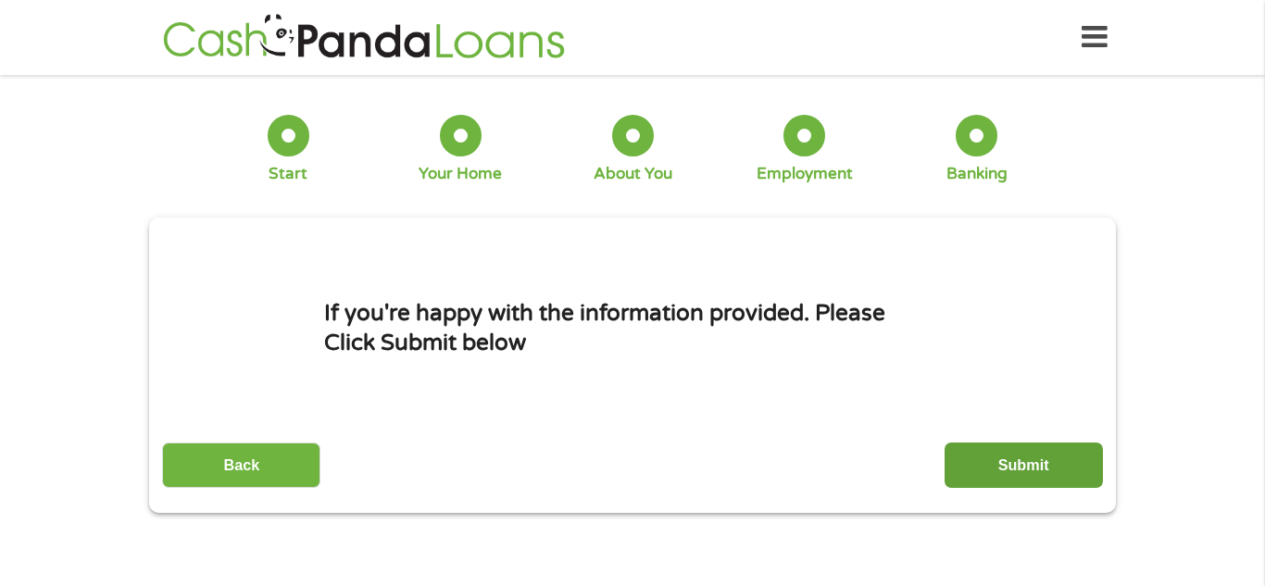
click at [1049, 472] on input "Submit" at bounding box center [1024, 465] width 158 height 45
